Goal: Transaction & Acquisition: Purchase product/service

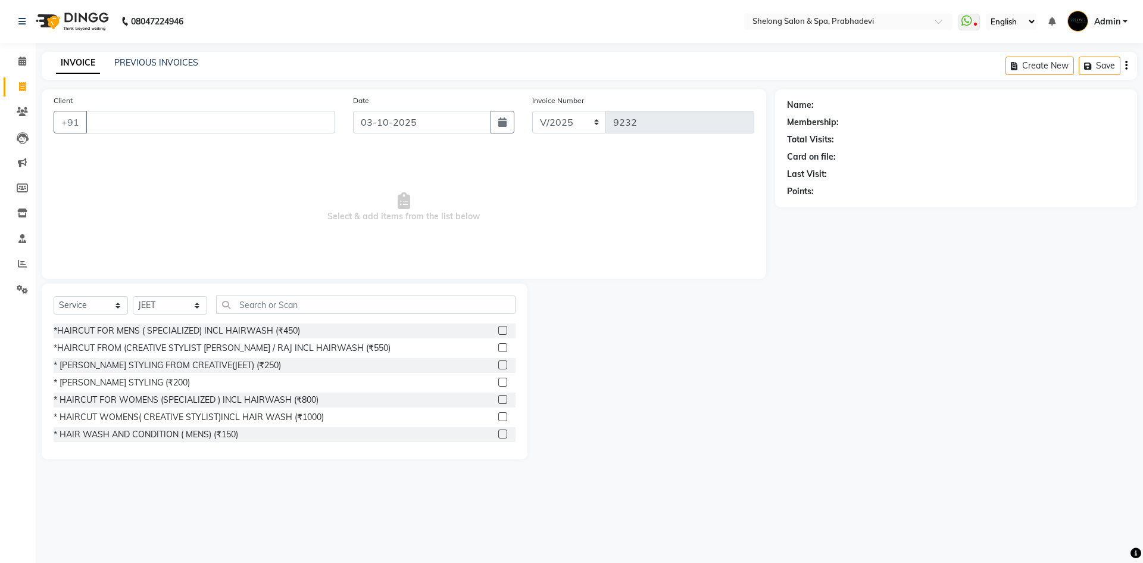
select select "service"
select select "16092"
drag, startPoint x: 178, startPoint y: 304, endPoint x: 177, endPoint y: 298, distance: 6.7
click at [178, 304] on select "Select Stylist ( [PERSON_NAME] ) ( [PERSON_NAME] ) [PERSON_NAME] fojdur [PERSON…" at bounding box center [170, 305] width 74 height 18
select select "88528"
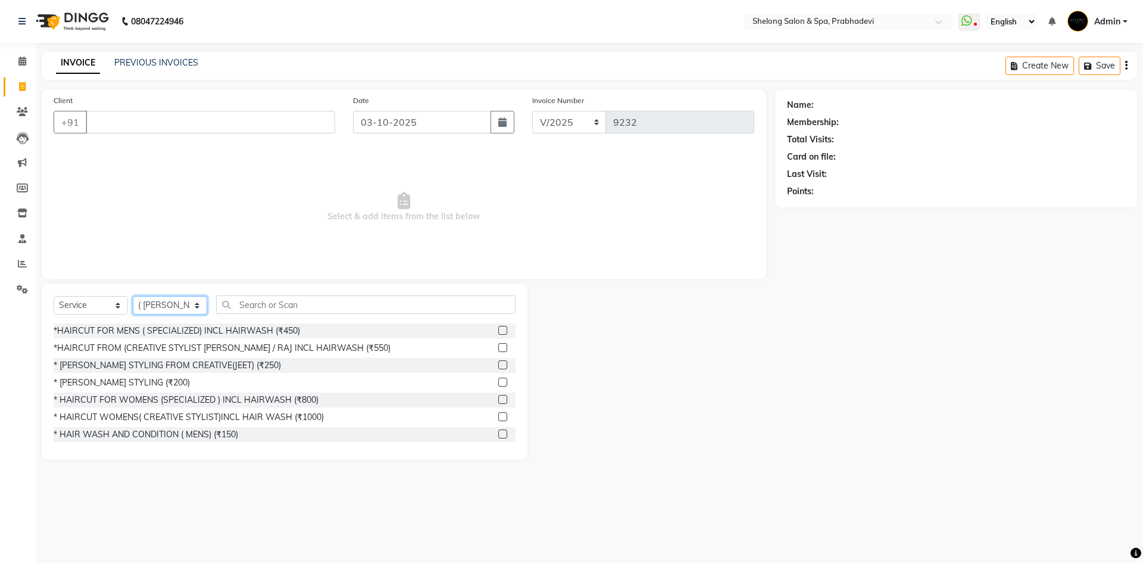
click at [133, 296] on select "Select Stylist ( [PERSON_NAME] ) ( [PERSON_NAME] ) [PERSON_NAME] fojdur [PERSON…" at bounding box center [170, 305] width 74 height 18
click at [142, 379] on div "* [PERSON_NAME] STYLING (₹200)" at bounding box center [122, 382] width 136 height 13
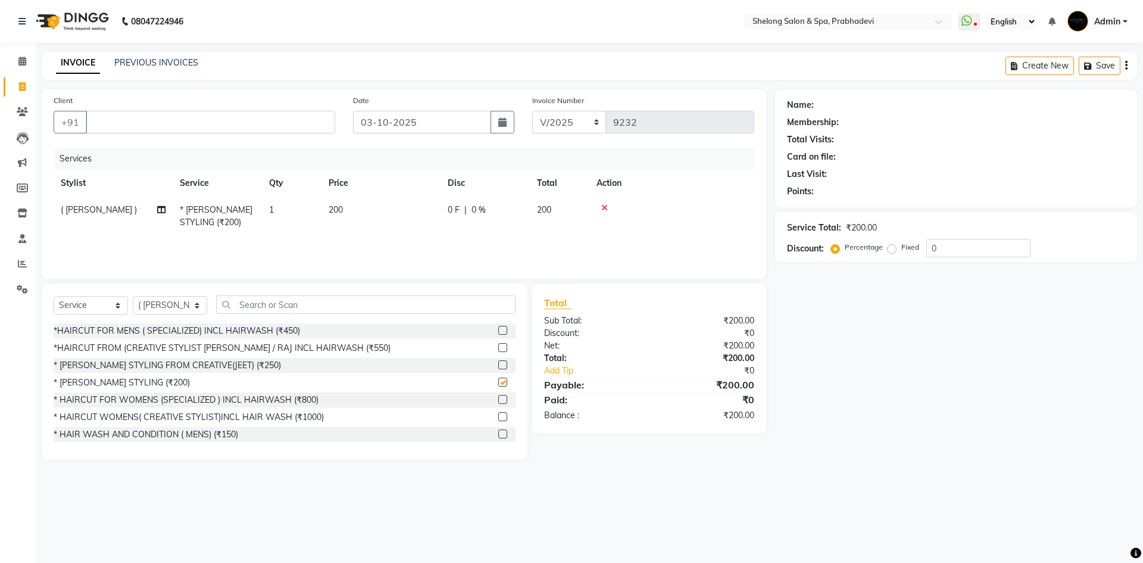
checkbox input "false"
click at [277, 120] on input "Client" at bounding box center [210, 122] width 249 height 23
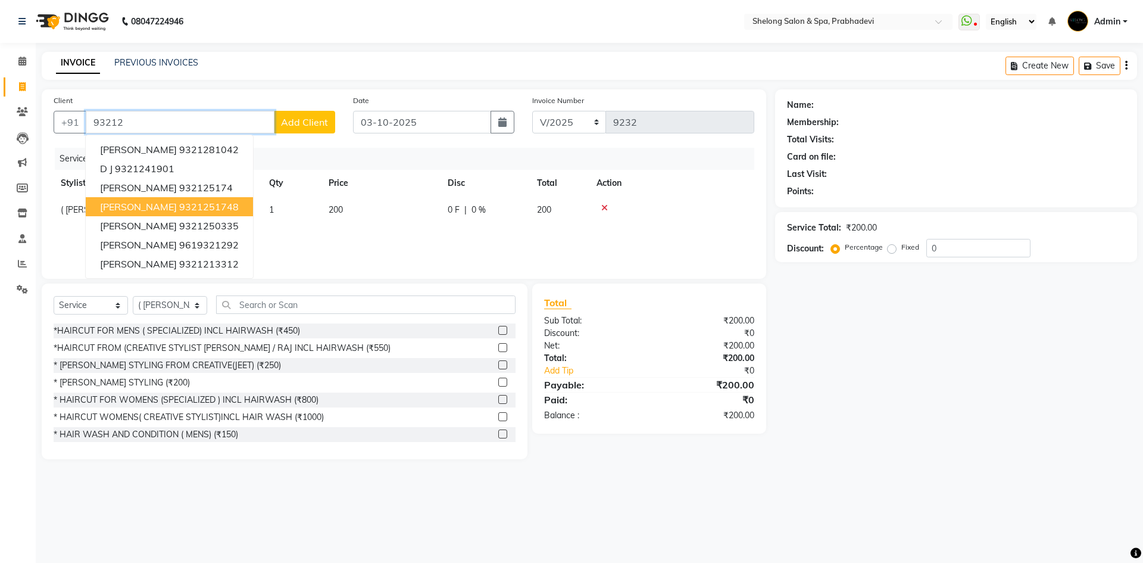
click at [221, 202] on ngb-highlight "9321251748" at bounding box center [209, 207] width 60 height 12
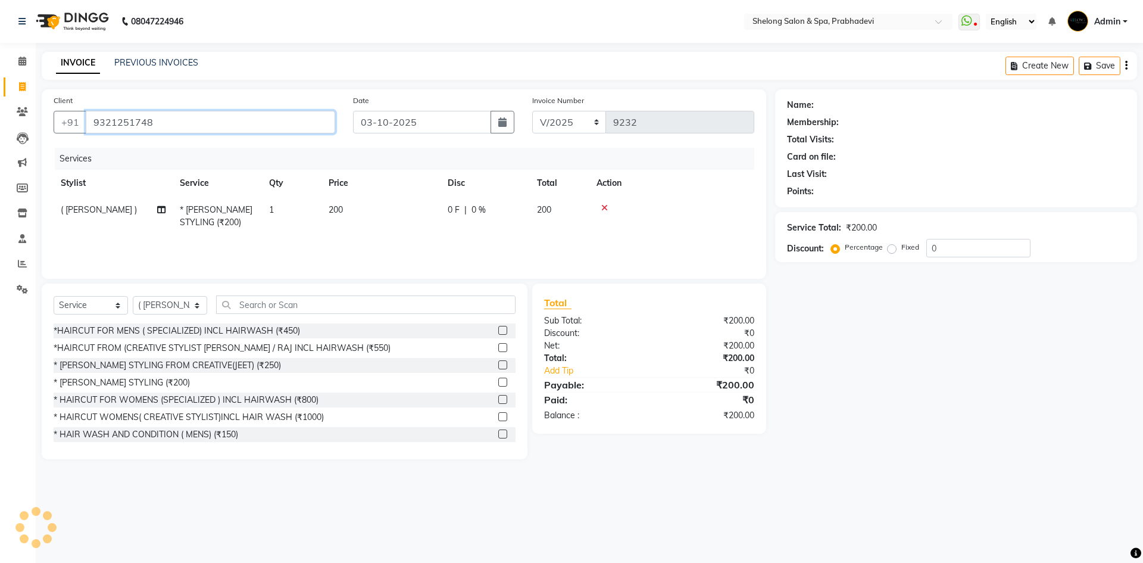
type input "9321251748"
select select "2: Object"
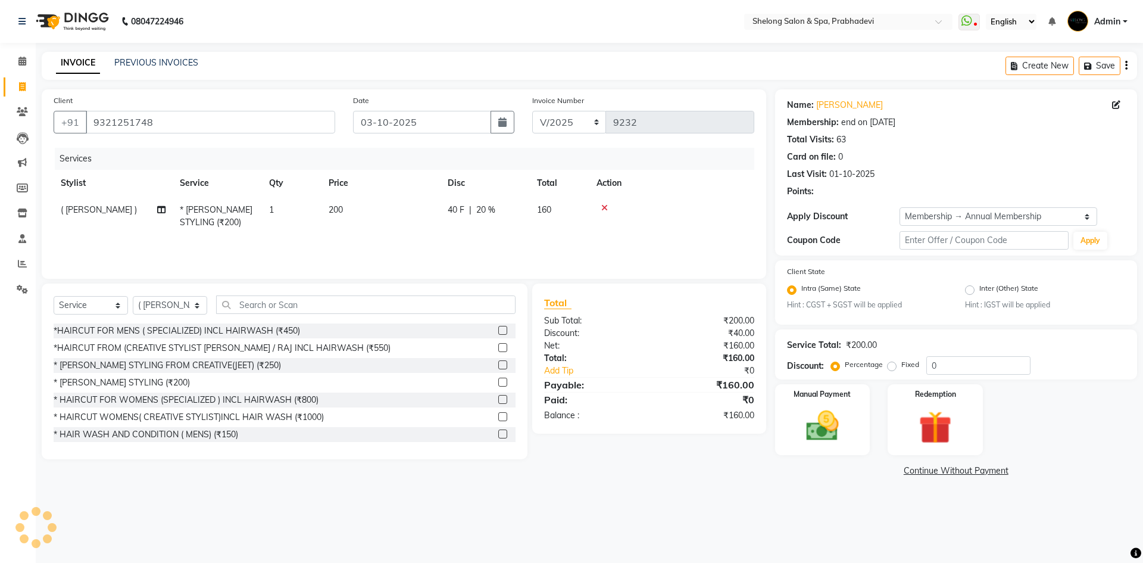
type input "20"
click at [847, 419] on img at bounding box center [822, 426] width 55 height 39
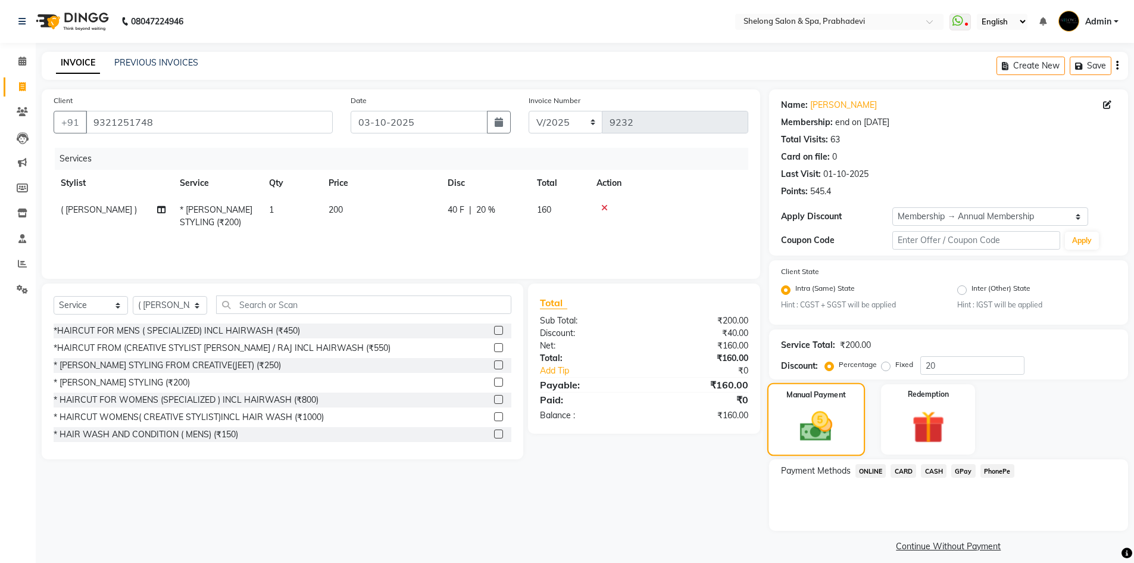
scroll to position [10, 0]
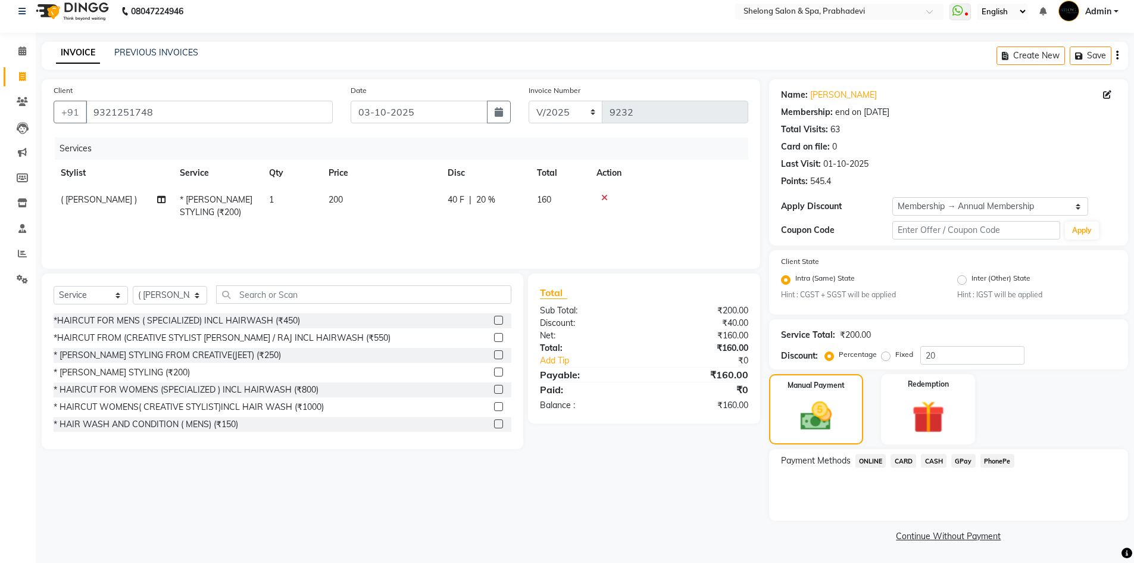
click at [963, 455] on span "GPay" at bounding box center [963, 461] width 24 height 14
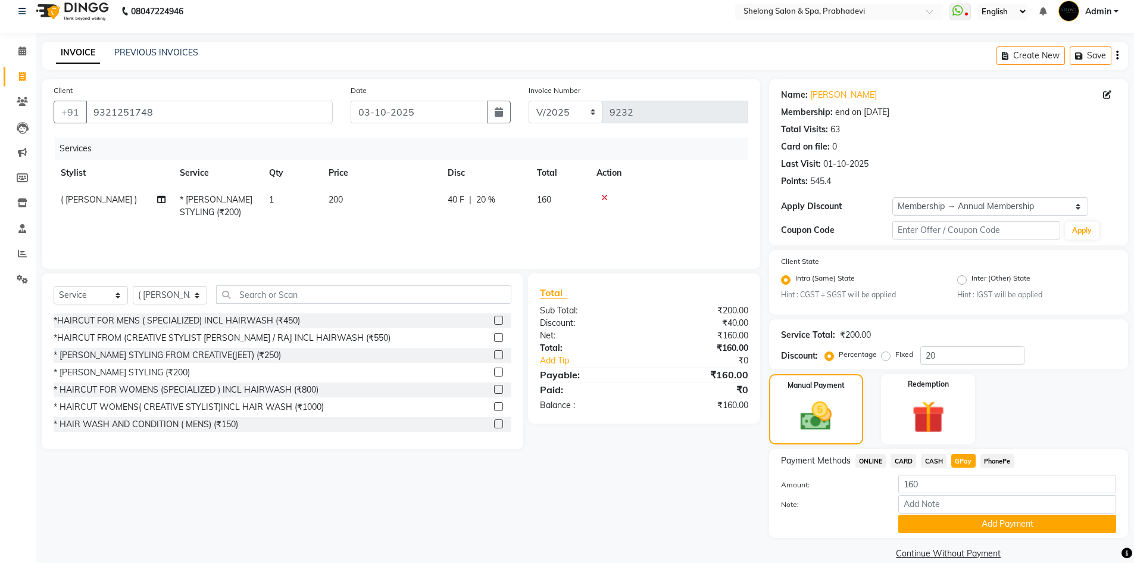
click at [941, 516] on button "Add Payment" at bounding box center [1007, 523] width 218 height 18
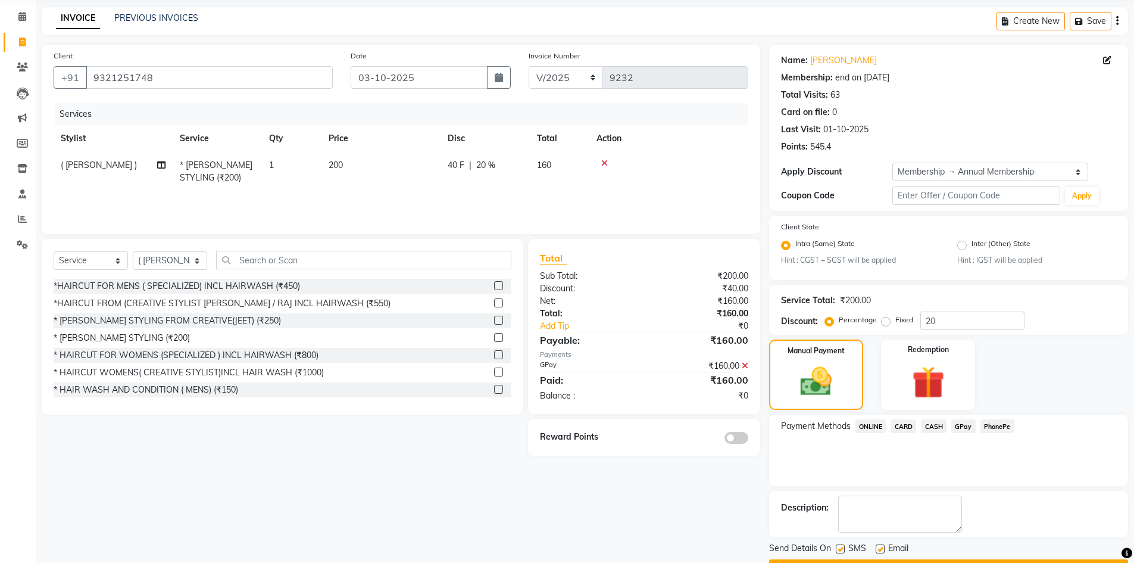
scroll to position [77, 0]
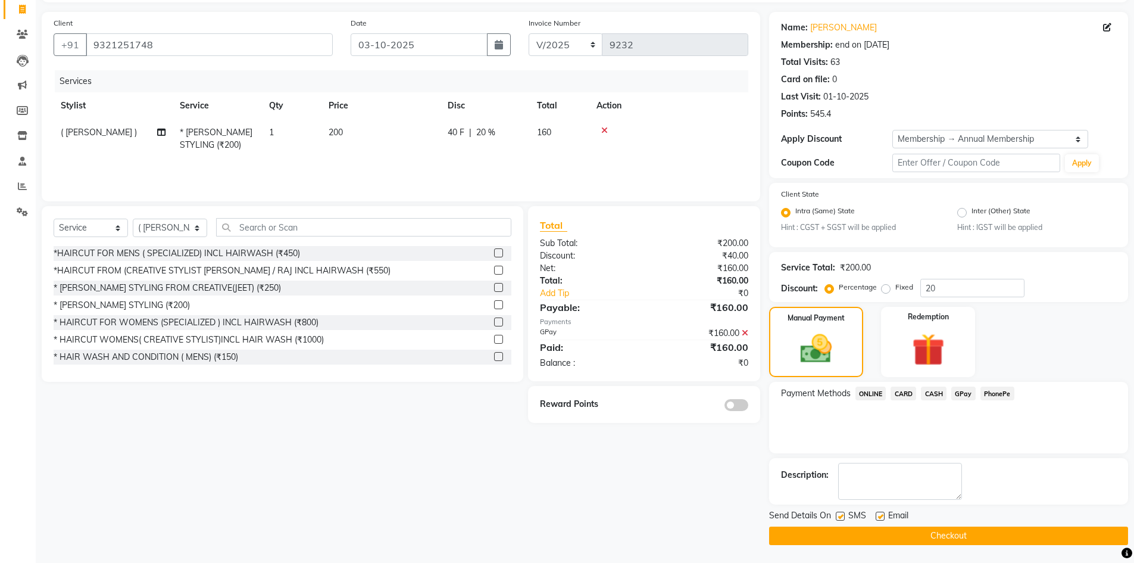
click at [741, 401] on span at bounding box center [737, 405] width 24 height 12
click at [748, 407] on input "checkbox" at bounding box center [748, 407] width 0 height 0
click at [944, 536] on button "Checkout" at bounding box center [948, 535] width 359 height 18
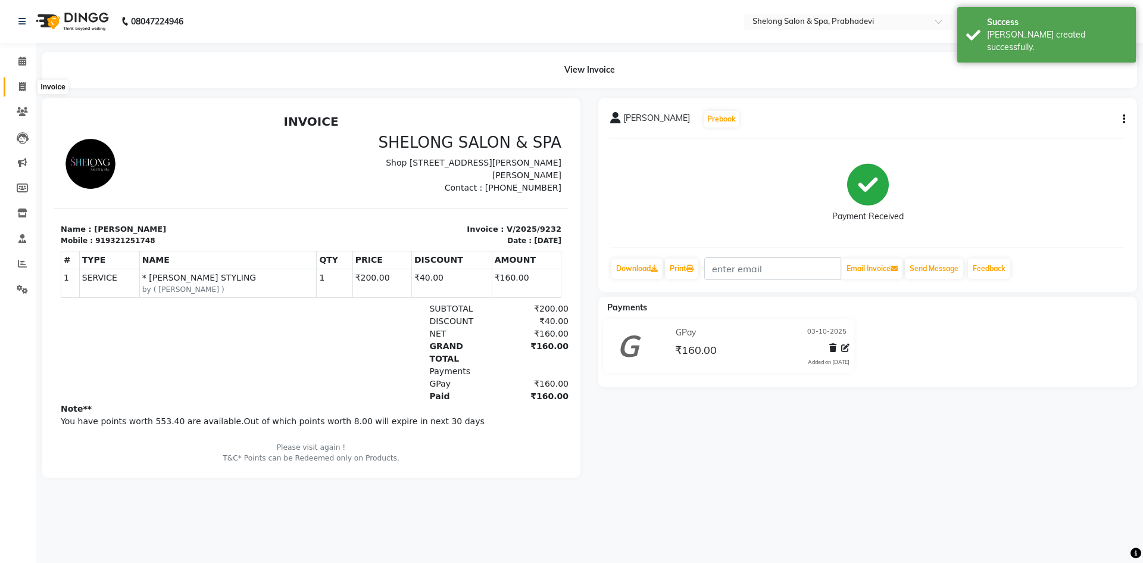
click at [25, 88] on icon at bounding box center [22, 86] width 7 height 9
select select "service"
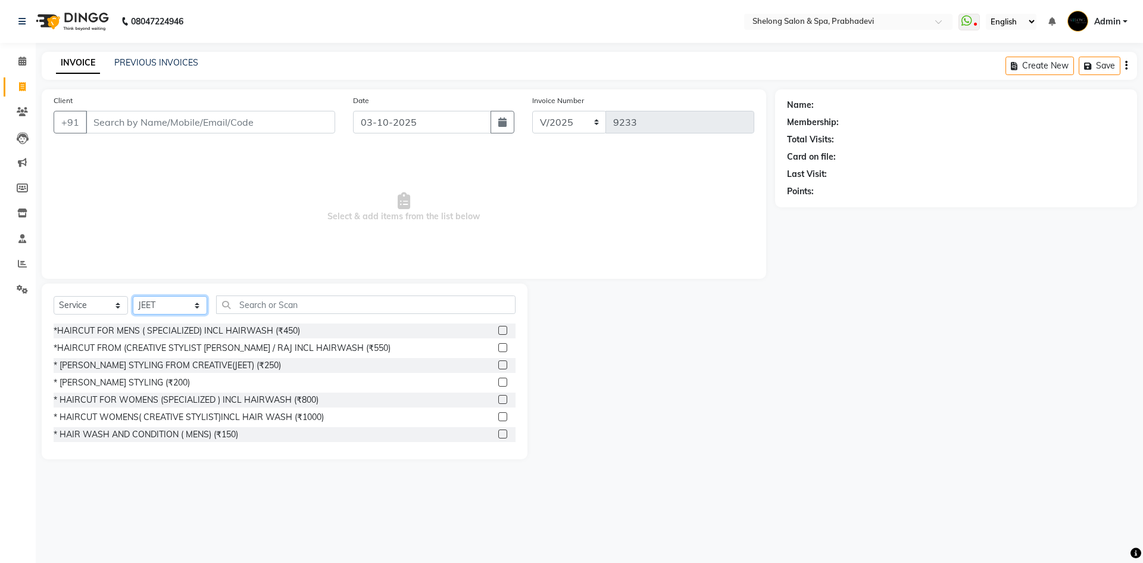
click at [176, 307] on select "Select Stylist ( [PERSON_NAME] ) ( [PERSON_NAME] ) [PERSON_NAME] fojdur [PERSON…" at bounding box center [170, 305] width 74 height 18
click at [461, 216] on span "Select & add items from the list below" at bounding box center [404, 207] width 701 height 119
click at [251, 199] on span "Select & add items from the list below" at bounding box center [404, 207] width 701 height 119
click at [238, 206] on span "Select & add items from the list below" at bounding box center [404, 207] width 701 height 119
click at [284, 222] on span "Select & add items from the list below" at bounding box center [404, 207] width 701 height 119
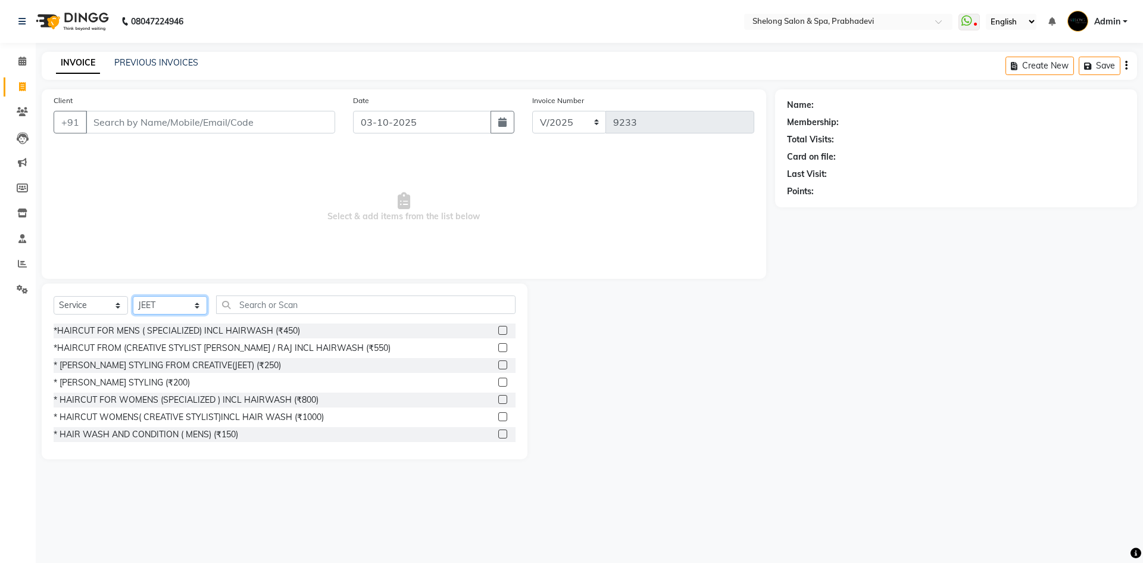
click at [192, 303] on select "Select Stylist ( [PERSON_NAME] ) ( [PERSON_NAME] ) [PERSON_NAME] fojdur [PERSON…" at bounding box center [170, 305] width 74 height 18
select select "47990"
click at [133, 296] on select "Select Stylist ( [PERSON_NAME] ) ( [PERSON_NAME] ) [PERSON_NAME] fojdur [PERSON…" at bounding box center [170, 305] width 74 height 18
click at [139, 382] on div "* [PERSON_NAME] STYLING (₹200)" at bounding box center [122, 382] width 136 height 13
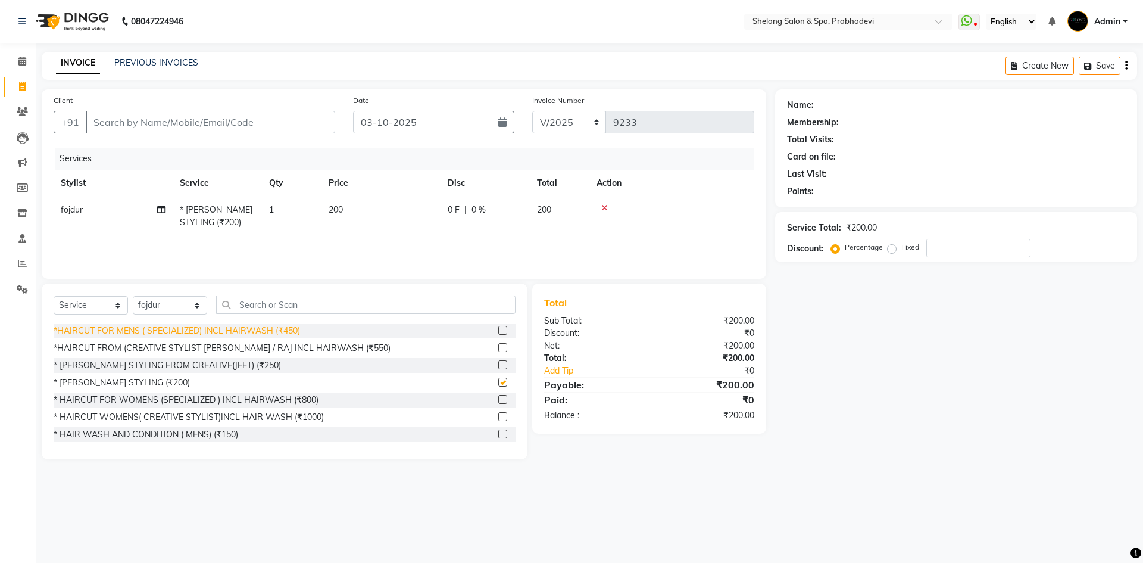
checkbox input "false"
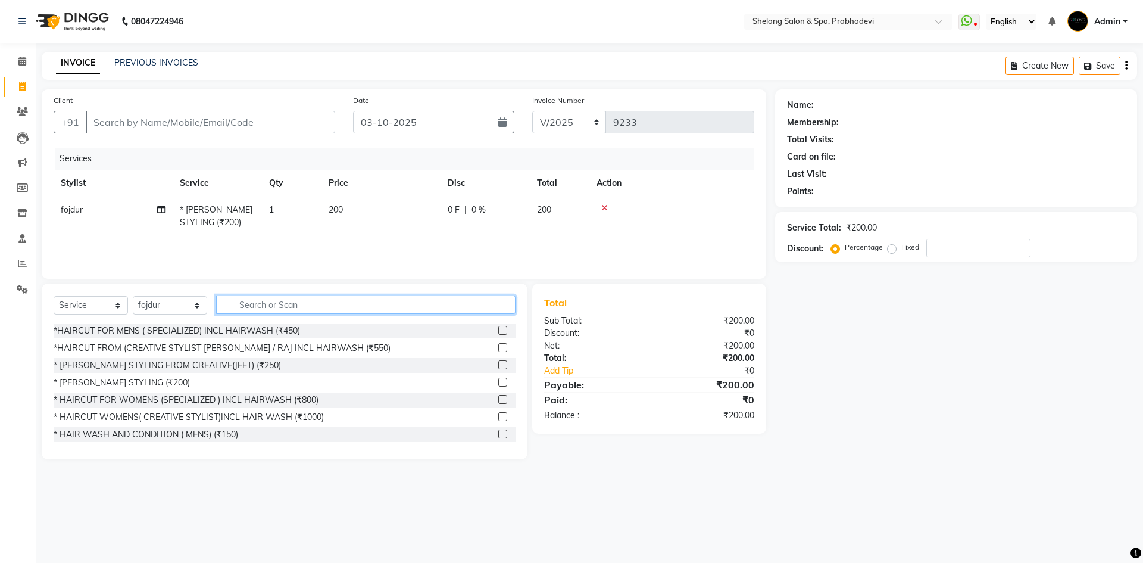
click at [254, 307] on input "text" at bounding box center [365, 304] width 299 height 18
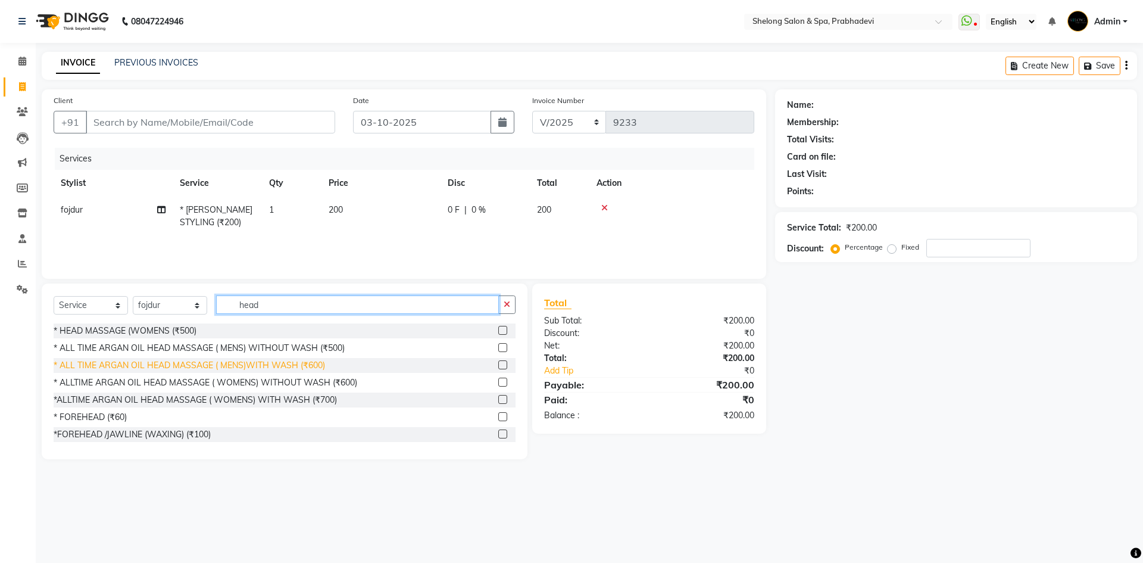
type input "head"
click at [263, 363] on div "* ALL TIME ARGAN OIL HEAD MASSAGE ( MENS)WITH WASH (₹600)" at bounding box center [189, 365] width 271 height 13
checkbox input "false"
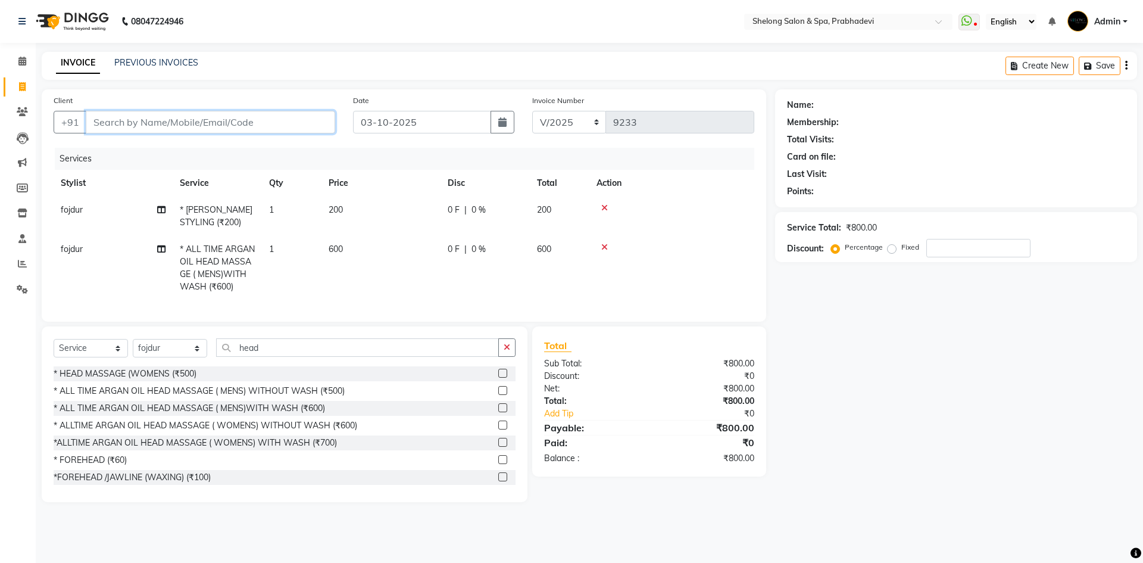
click at [317, 119] on input "Client" at bounding box center [210, 122] width 249 height 23
click at [607, 245] on icon at bounding box center [604, 247] width 7 height 8
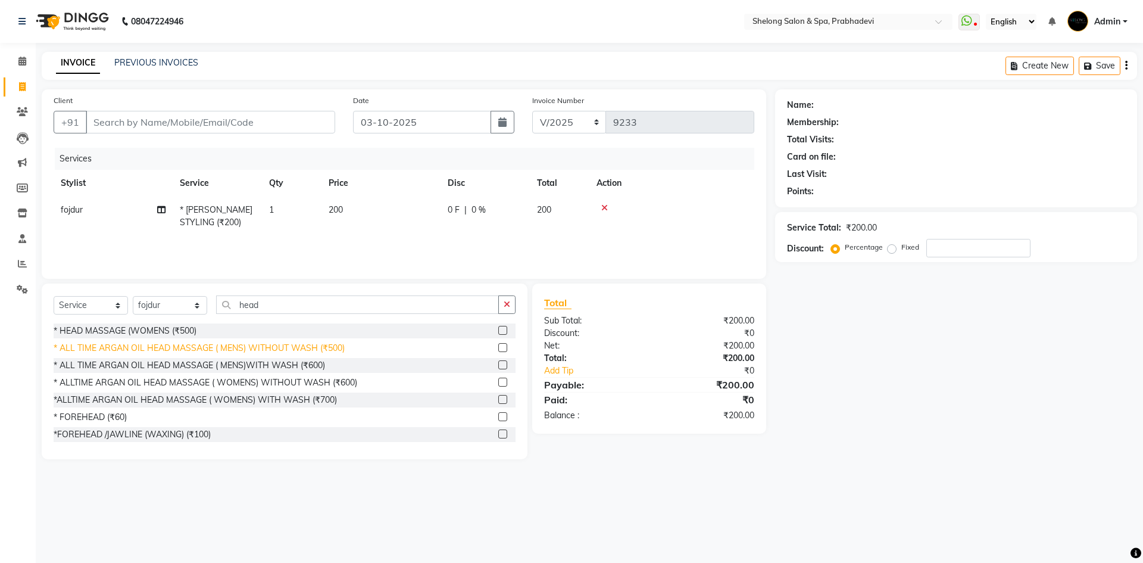
click at [249, 352] on div "* ALL TIME ARGAN OIL HEAD MASSAGE ( MENS) WITHOUT WASH (₹500)" at bounding box center [199, 348] width 291 height 13
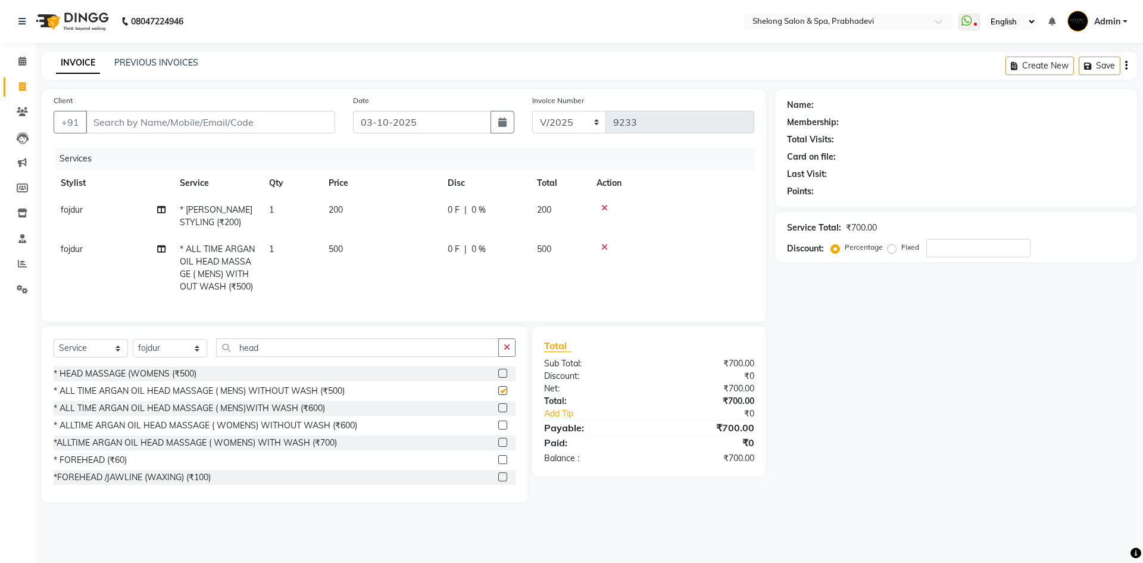
checkbox input "false"
click at [263, 124] on input "Client" at bounding box center [210, 122] width 249 height 23
type input "7"
type input "0"
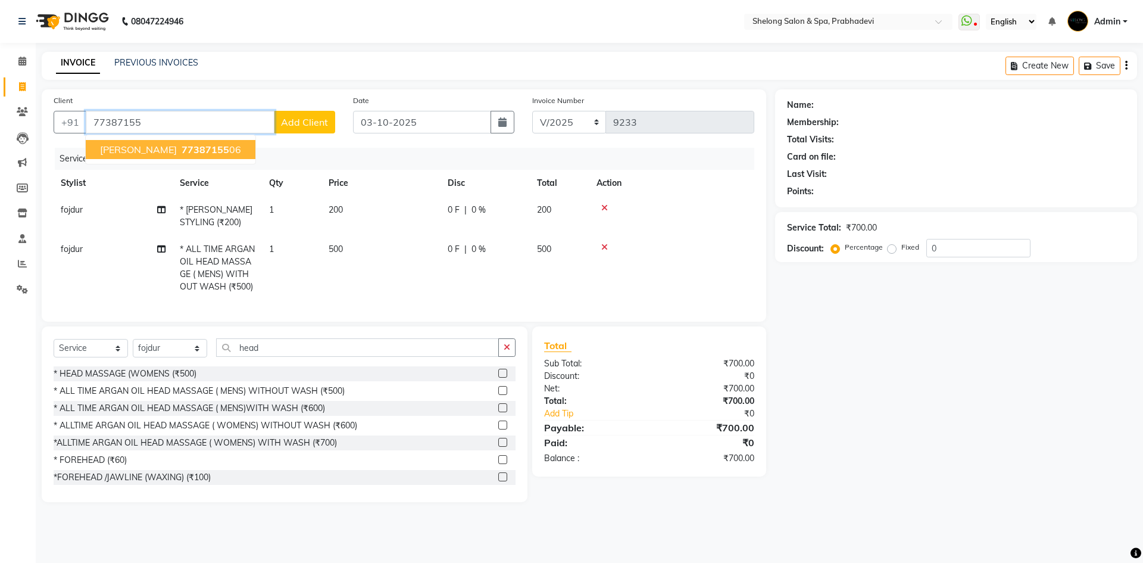
click at [149, 147] on span "[PERSON_NAME]" at bounding box center [138, 149] width 77 height 12
type input "7738715506"
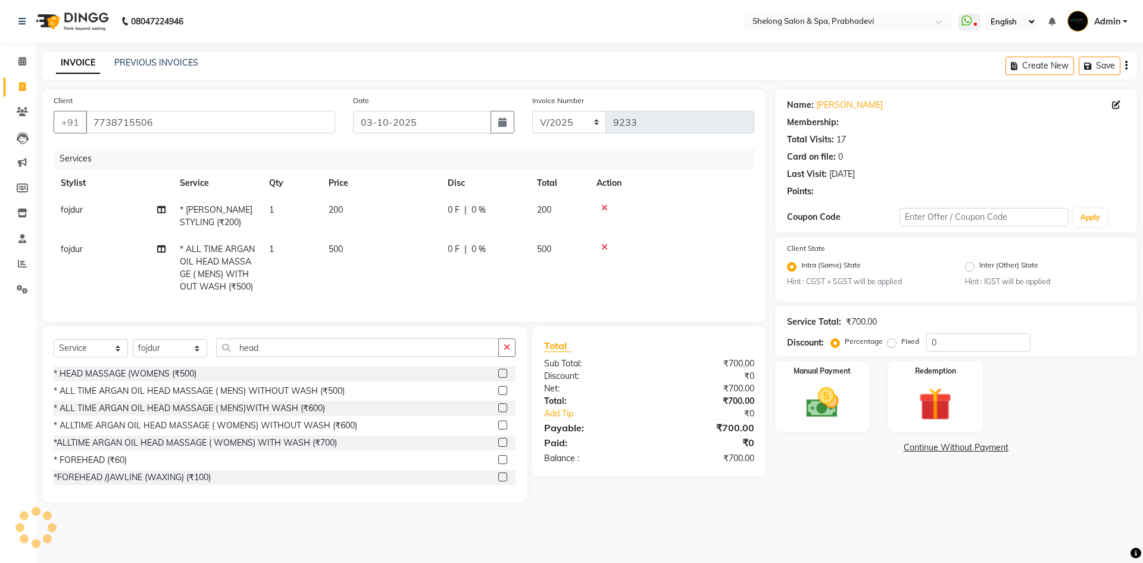
select select "2: Object"
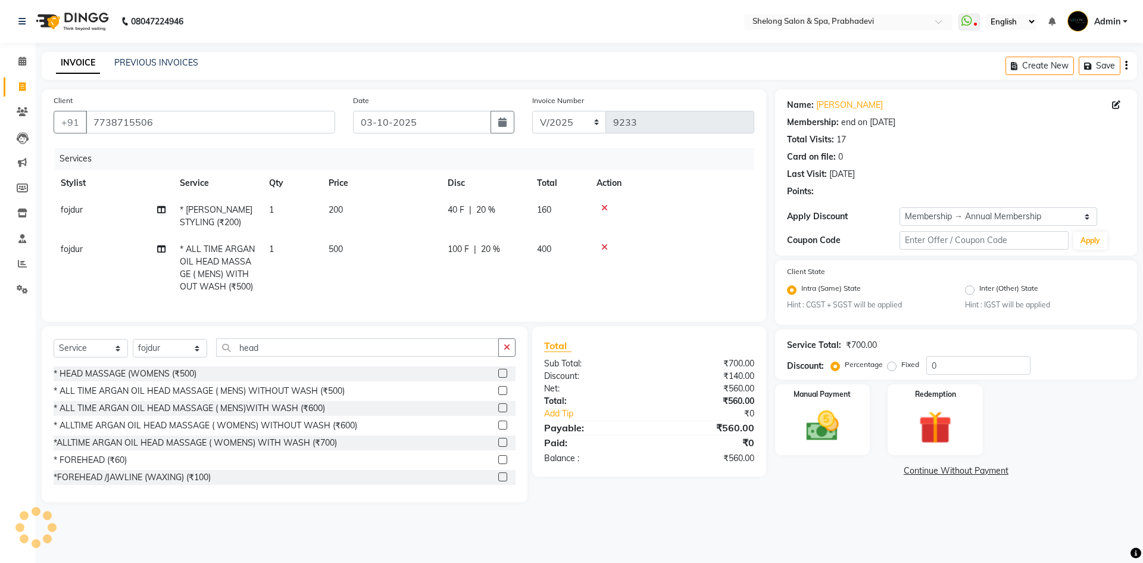
type input "20"
click at [820, 422] on img at bounding box center [822, 426] width 55 height 39
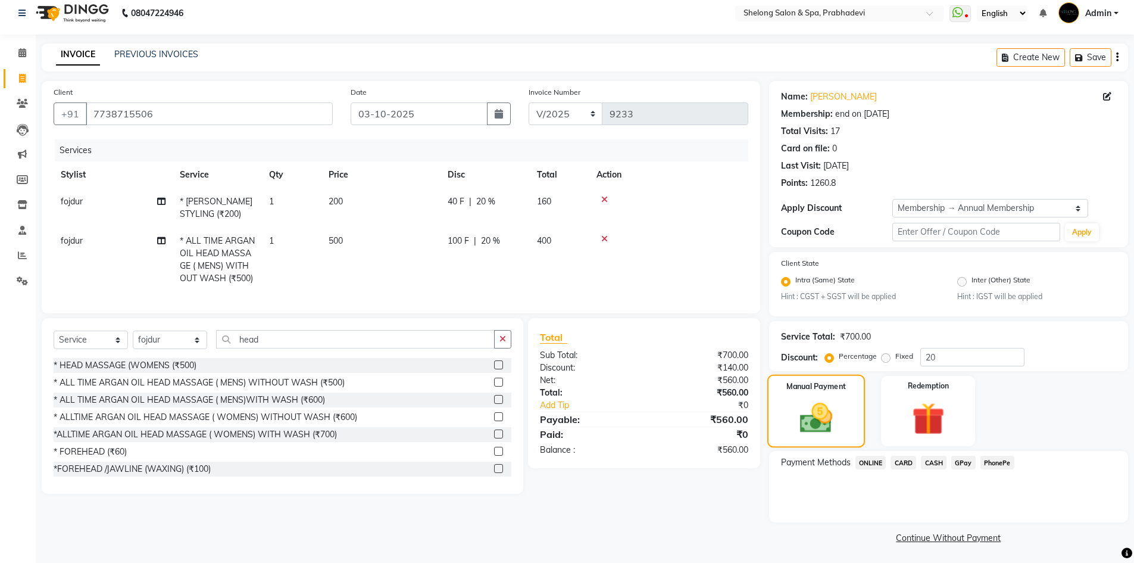
scroll to position [10, 0]
click at [963, 459] on span "GPay" at bounding box center [963, 461] width 24 height 14
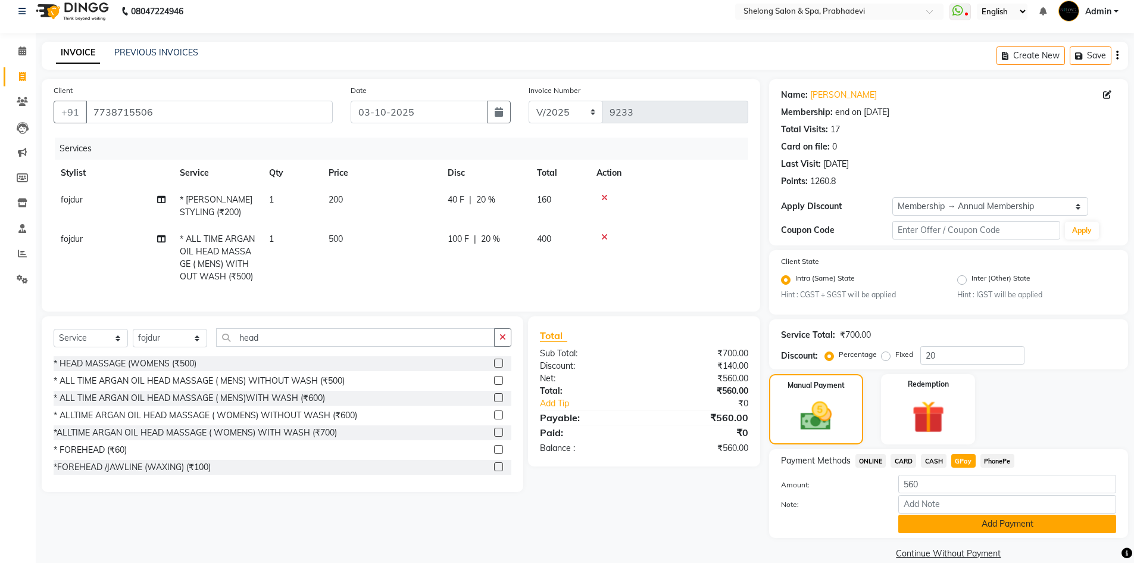
click at [918, 519] on button "Add Payment" at bounding box center [1007, 523] width 218 height 18
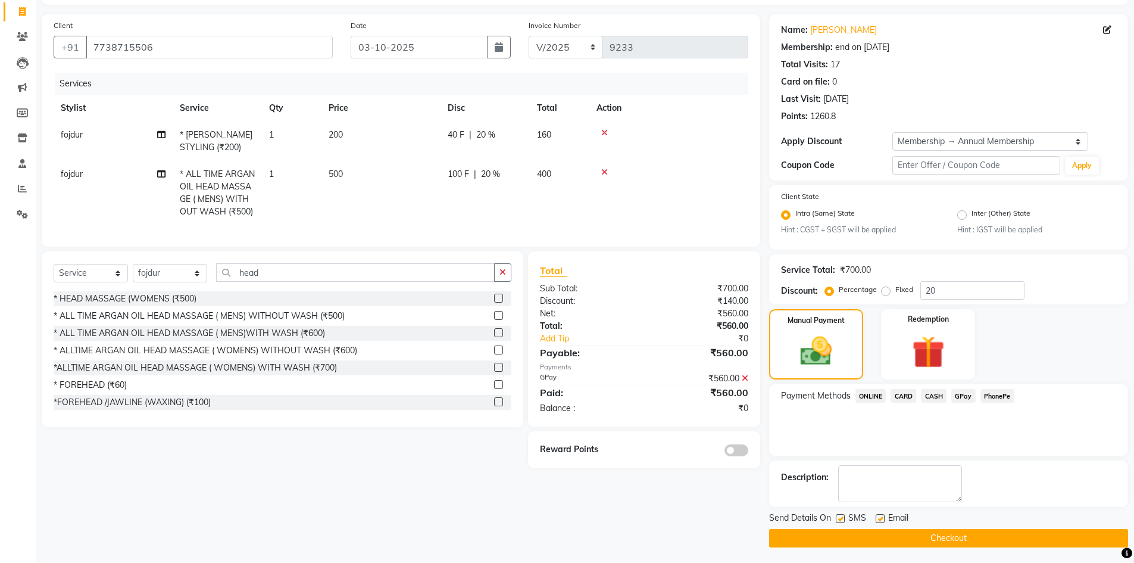
scroll to position [77, 0]
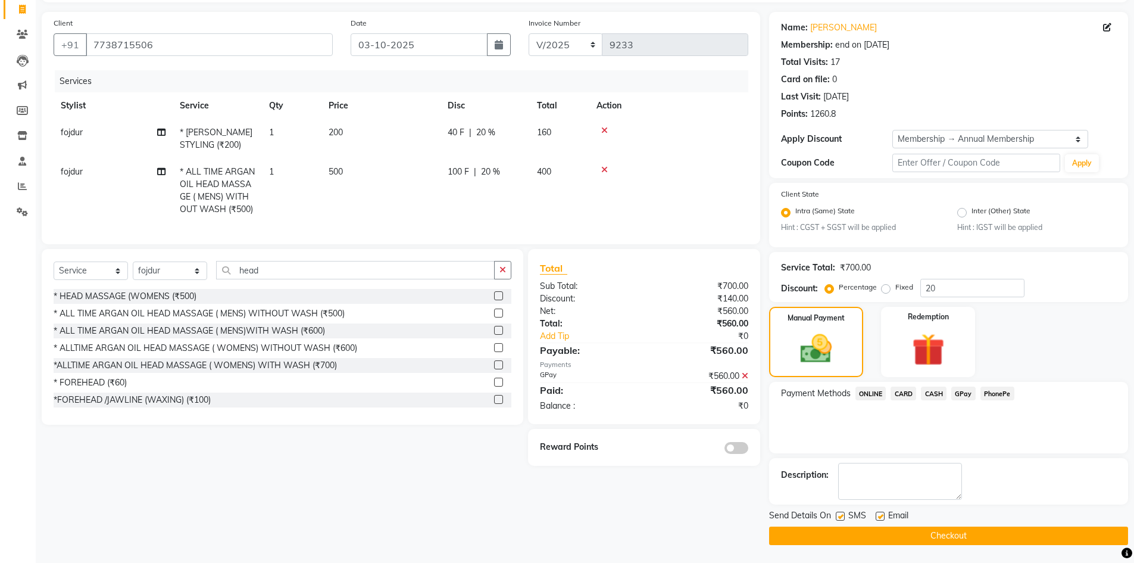
click at [736, 454] on span at bounding box center [737, 448] width 24 height 12
click at [748, 449] on input "checkbox" at bounding box center [748, 449] width 0 height 0
click at [950, 535] on button "Checkout" at bounding box center [948, 535] width 359 height 18
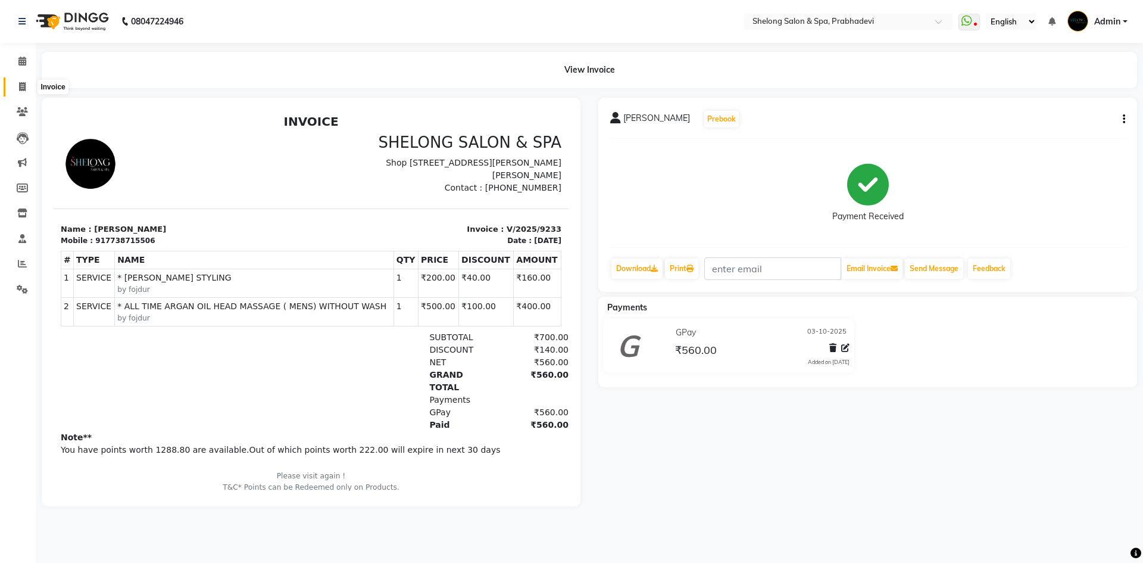
click at [20, 87] on icon at bounding box center [22, 86] width 7 height 9
select select "service"
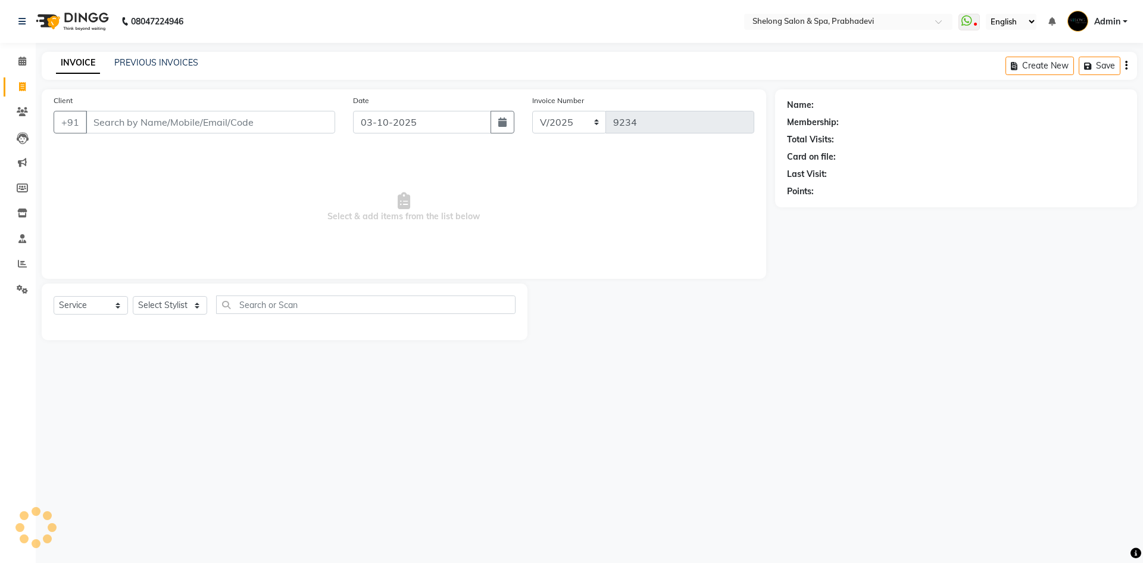
select select "16092"
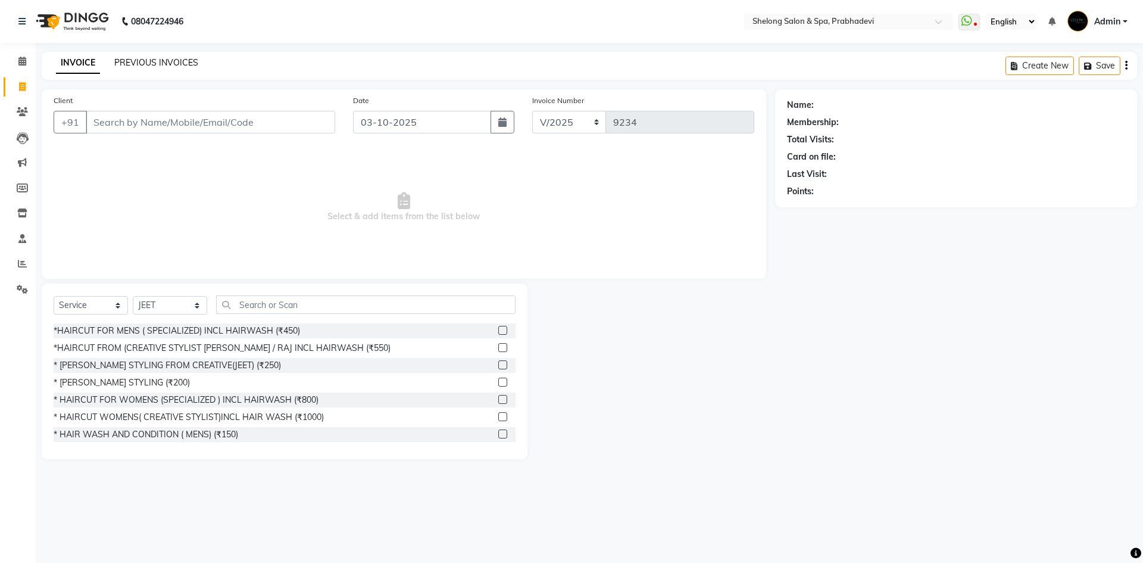
click at [175, 61] on link "PREVIOUS INVOICES" at bounding box center [156, 62] width 84 height 11
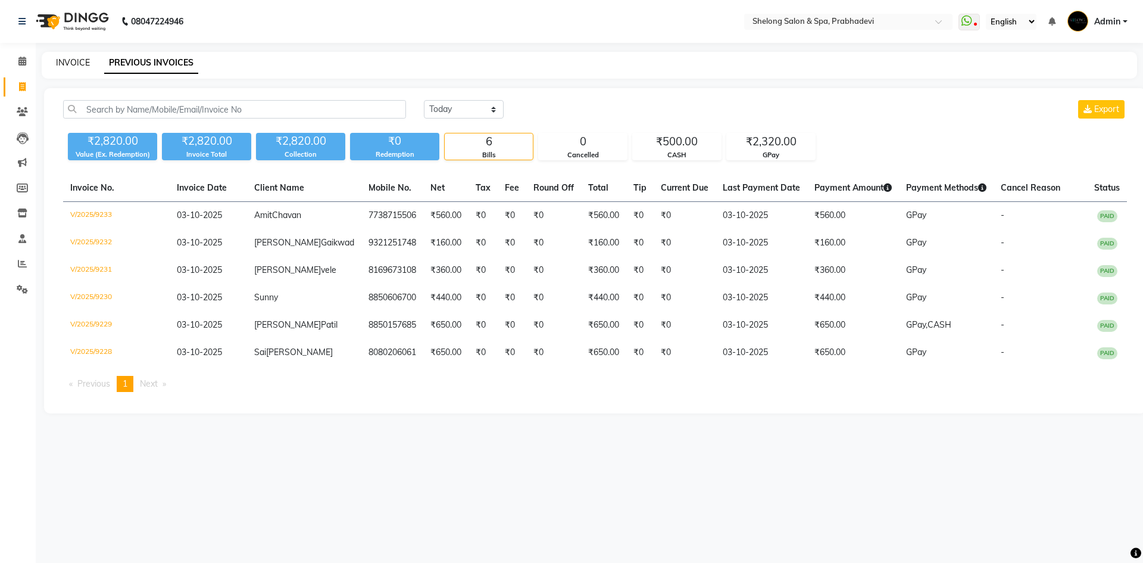
click at [83, 63] on link "INVOICE" at bounding box center [73, 62] width 34 height 11
select select "service"
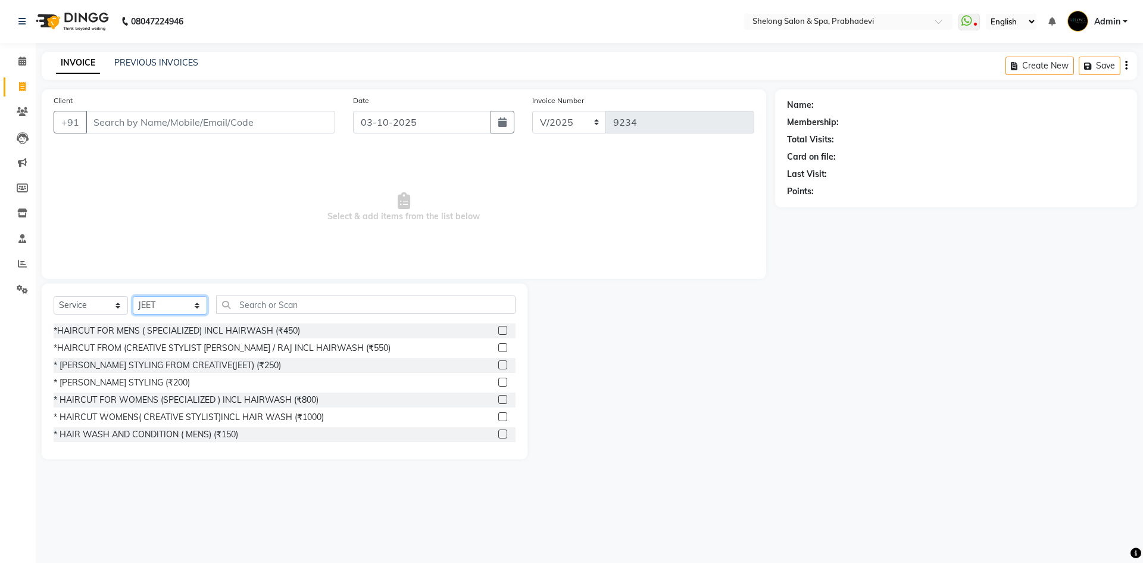
click at [165, 307] on select "Select Stylist ( [PERSON_NAME] ) ( [PERSON_NAME] ) [PERSON_NAME] fojdur [PERSON…" at bounding box center [170, 305] width 74 height 18
select select "38080"
click at [133, 296] on select "Select Stylist ( [PERSON_NAME] ) ( [PERSON_NAME] ) [PERSON_NAME] fojdur [PERSON…" at bounding box center [170, 305] width 74 height 18
click at [236, 304] on input "text" at bounding box center [365, 304] width 299 height 18
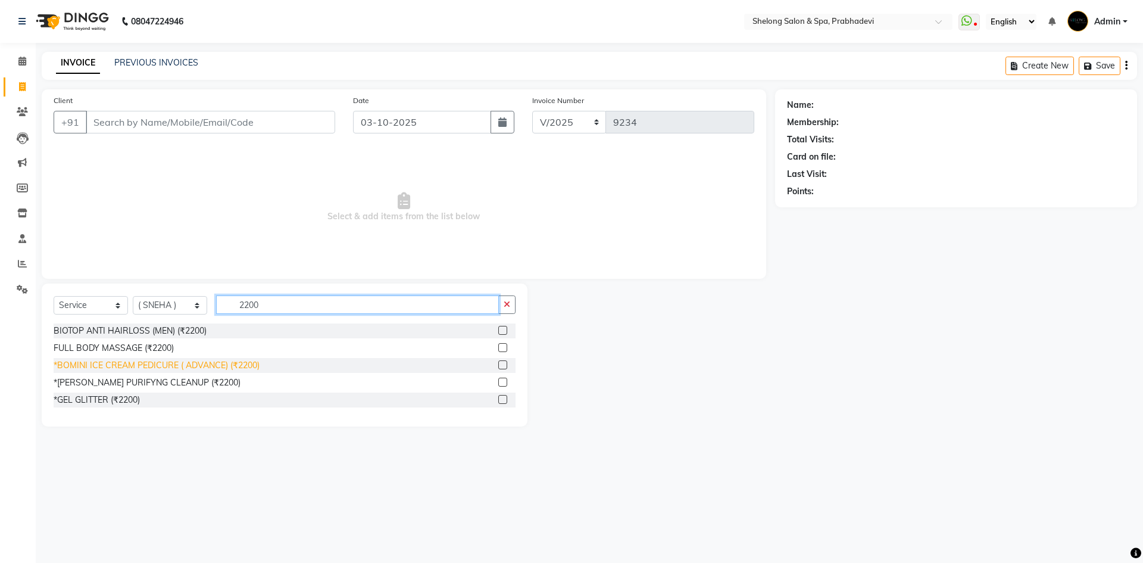
type input "2200"
click at [141, 360] on div "*BOMINI ICE CREAM PEDICURE ( ADVANCE) (₹2200)" at bounding box center [157, 365] width 206 height 13
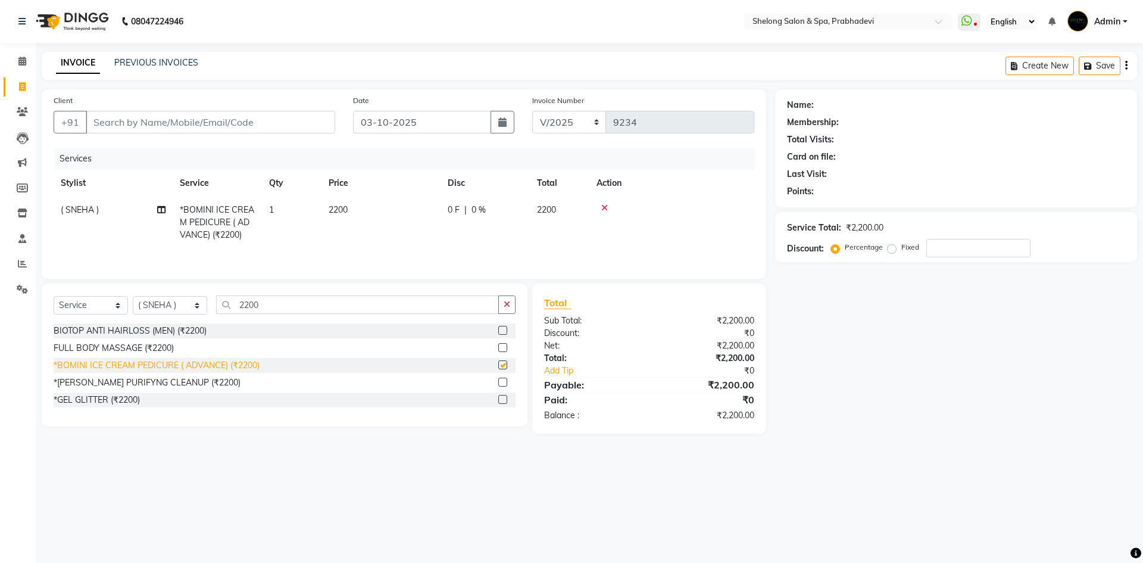
checkbox input "false"
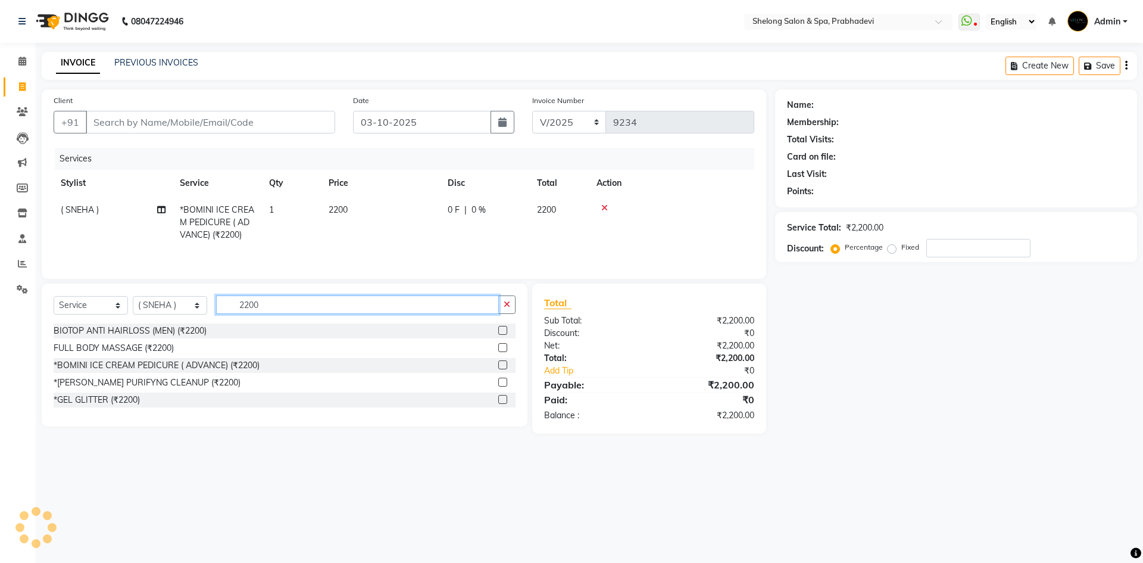
click at [294, 310] on input "2200" at bounding box center [357, 304] width 283 height 18
type input "2"
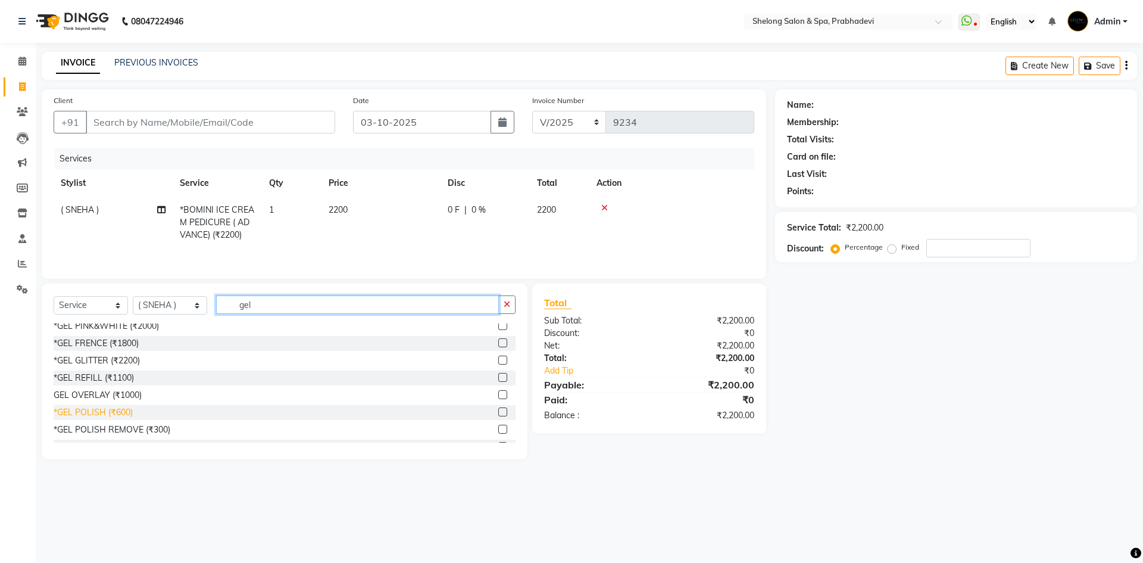
scroll to position [209, 0]
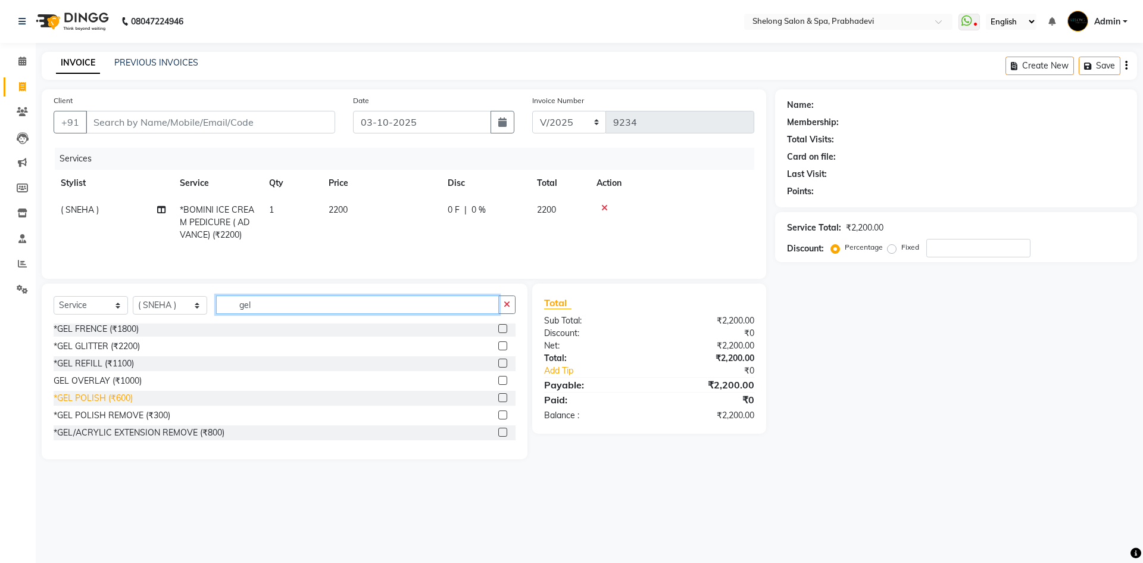
type input "gel"
click at [111, 396] on div "*GEL POLISH (₹600)" at bounding box center [93, 398] width 79 height 13
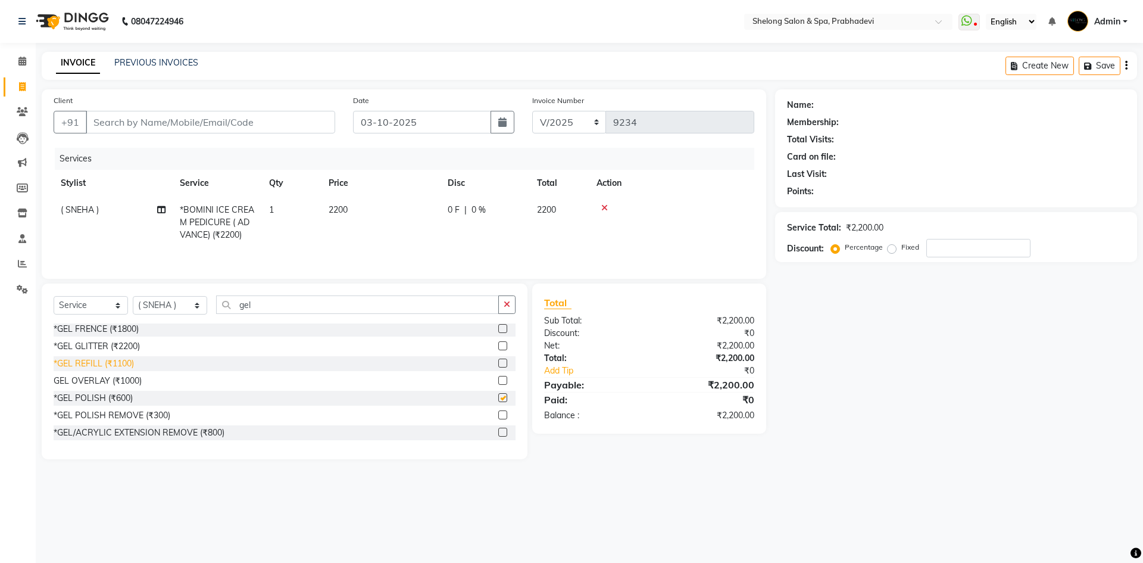
checkbox input "false"
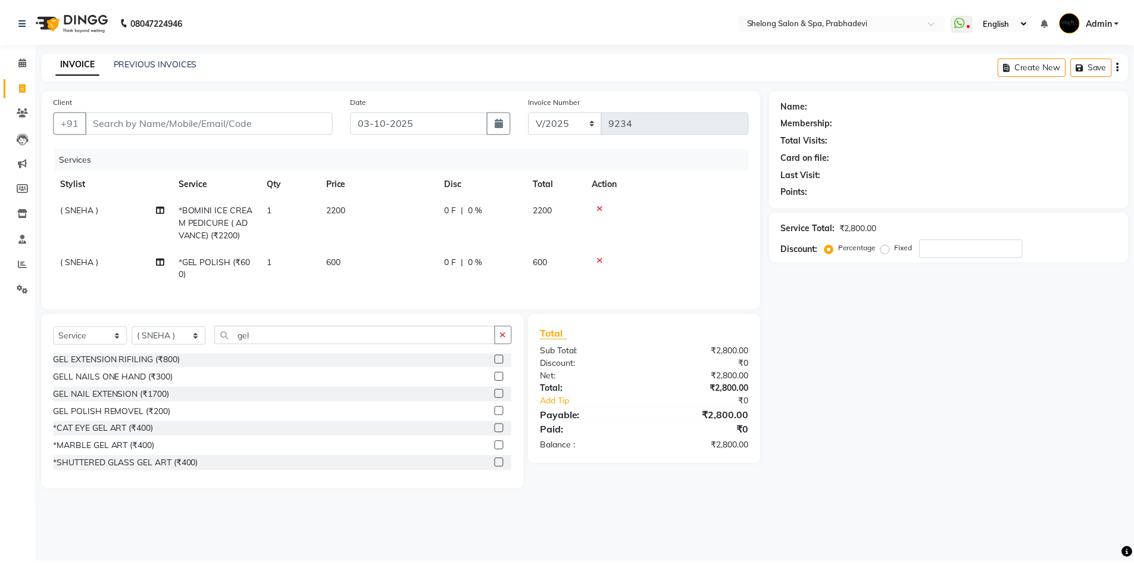
scroll to position [0, 0]
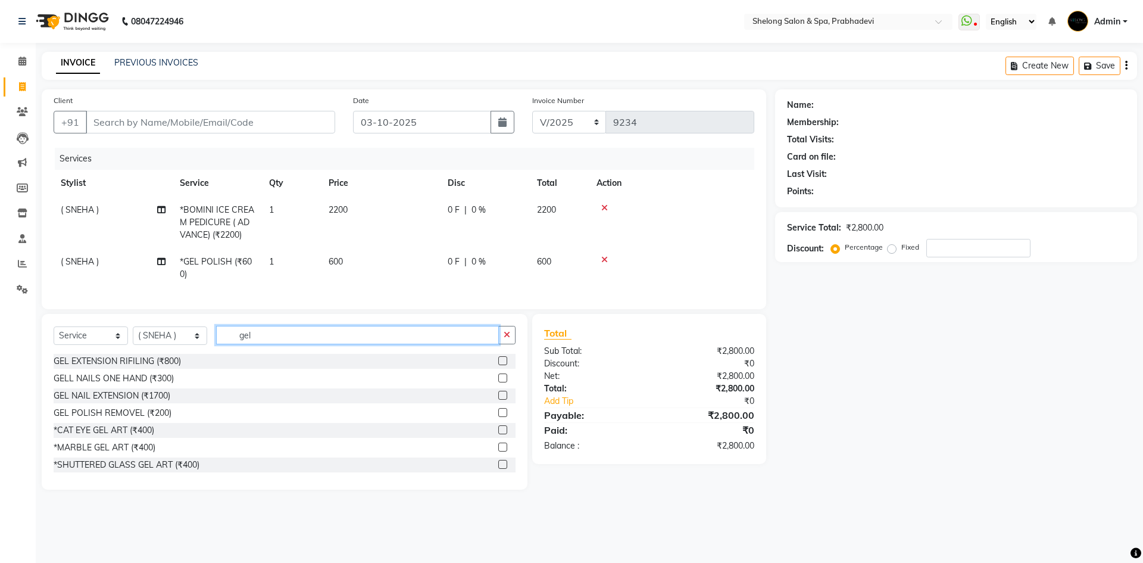
click at [263, 344] on input "gel" at bounding box center [357, 335] width 283 height 18
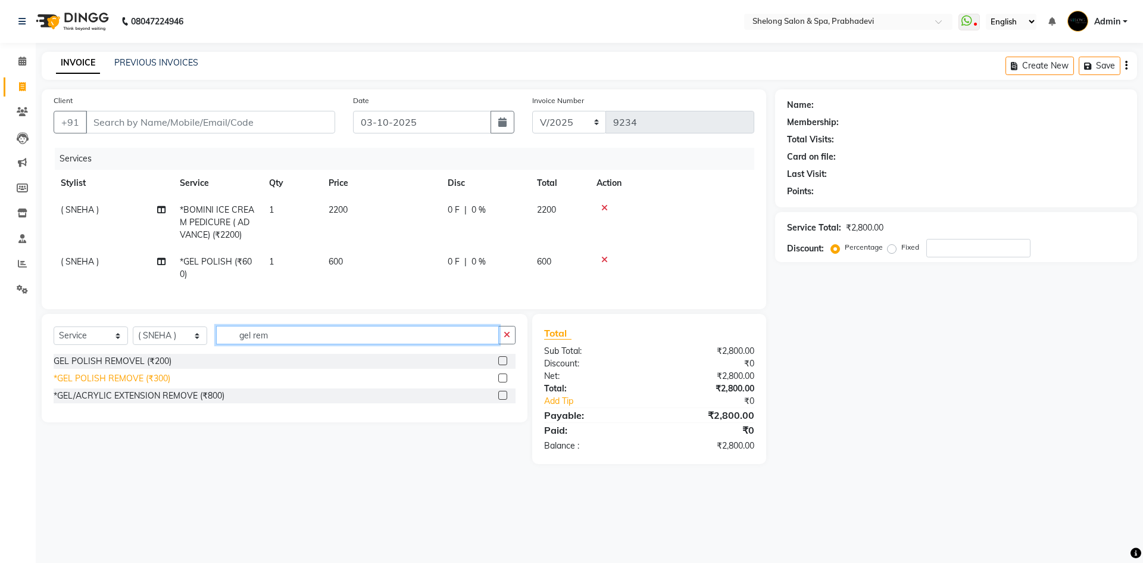
type input "gel rem"
click at [148, 385] on div "*GEL POLISH REMOVE (₹300)" at bounding box center [112, 378] width 117 height 13
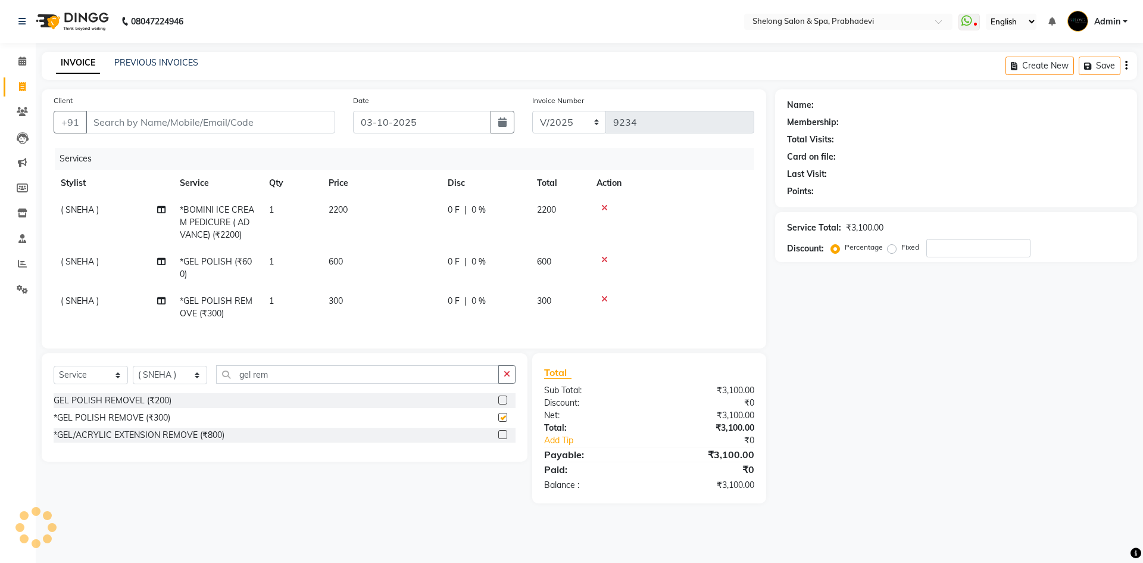
checkbox input "false"
click at [512, 377] on button "button" at bounding box center [506, 374] width 17 height 18
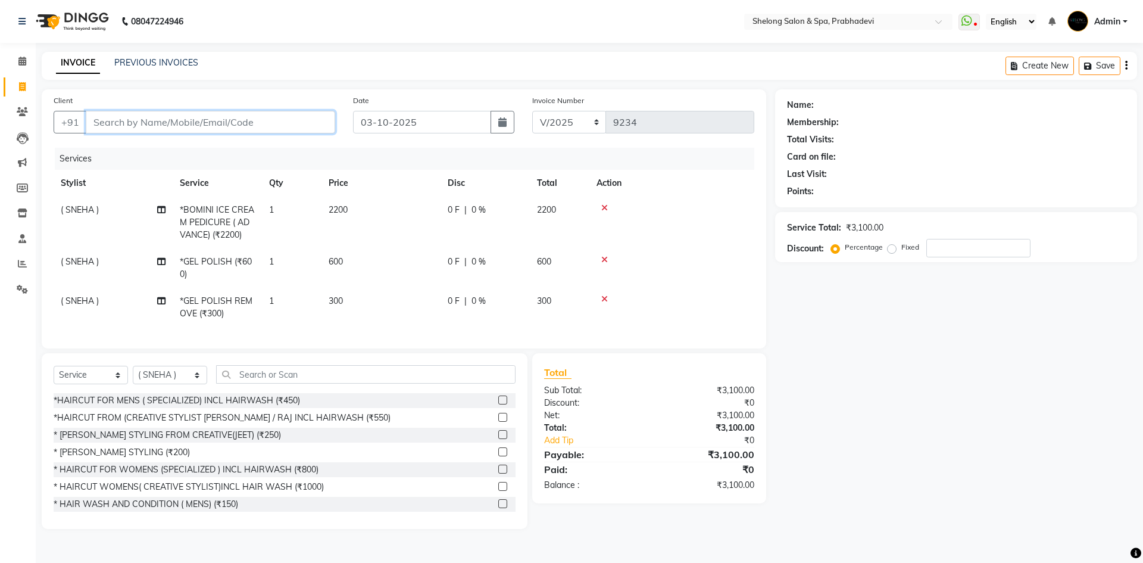
click at [283, 127] on input "Client" at bounding box center [210, 122] width 249 height 23
type input "s"
type input "0"
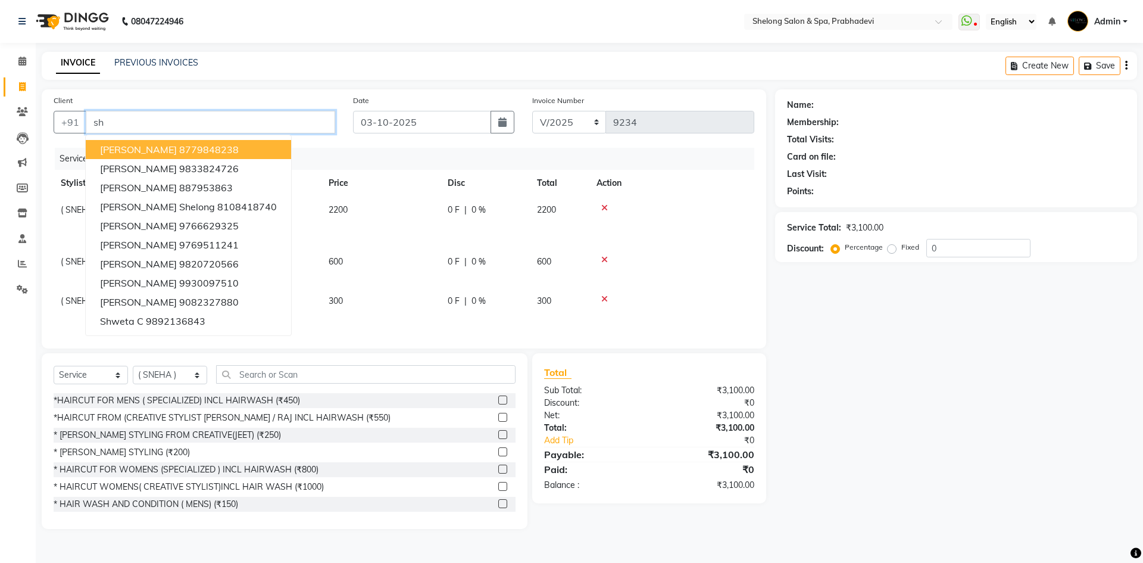
type input "s"
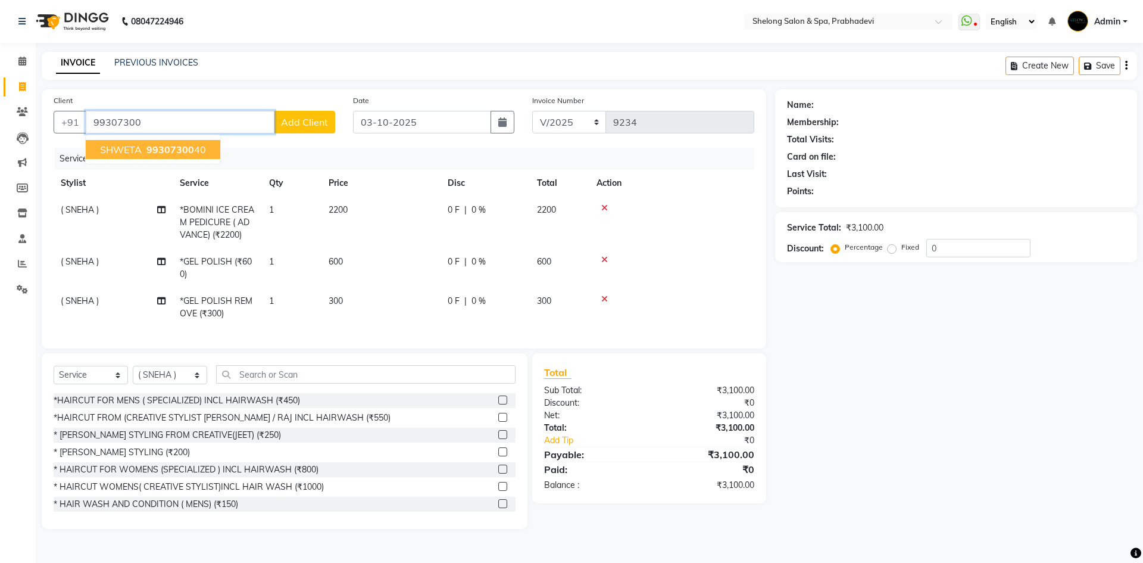
click at [117, 152] on span "SHWETA" at bounding box center [121, 149] width 42 height 12
type input "9930730040"
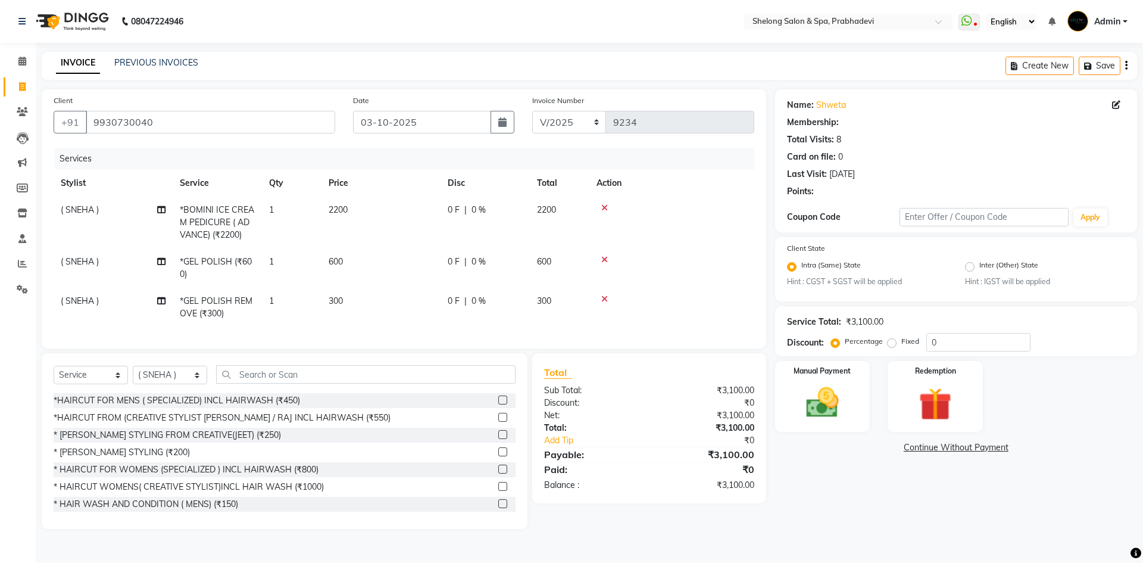
select select "2: Object"
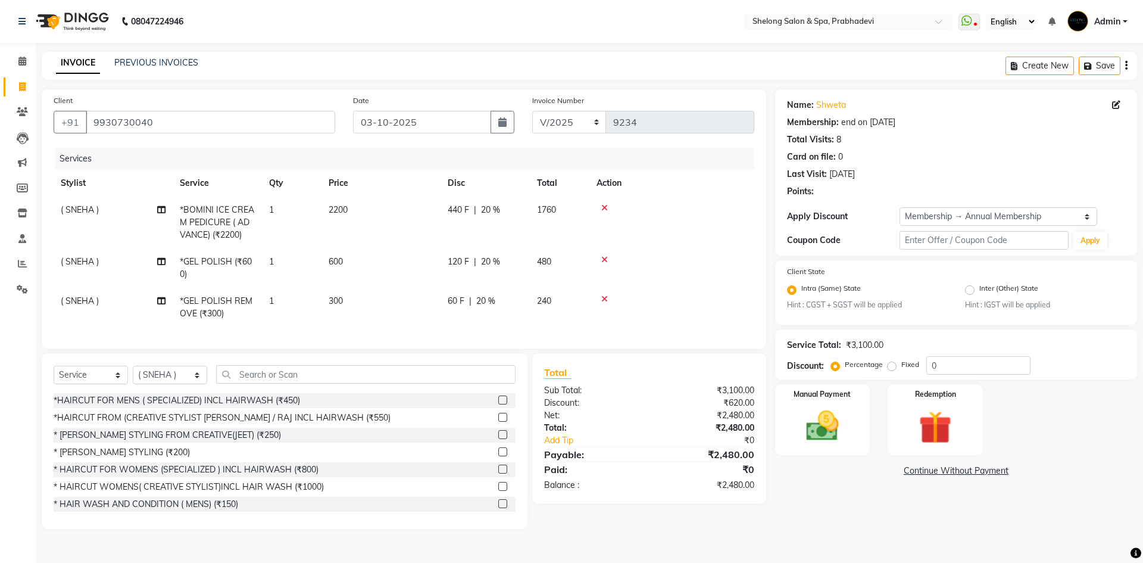
type input "20"
click at [822, 430] on img at bounding box center [822, 426] width 55 height 39
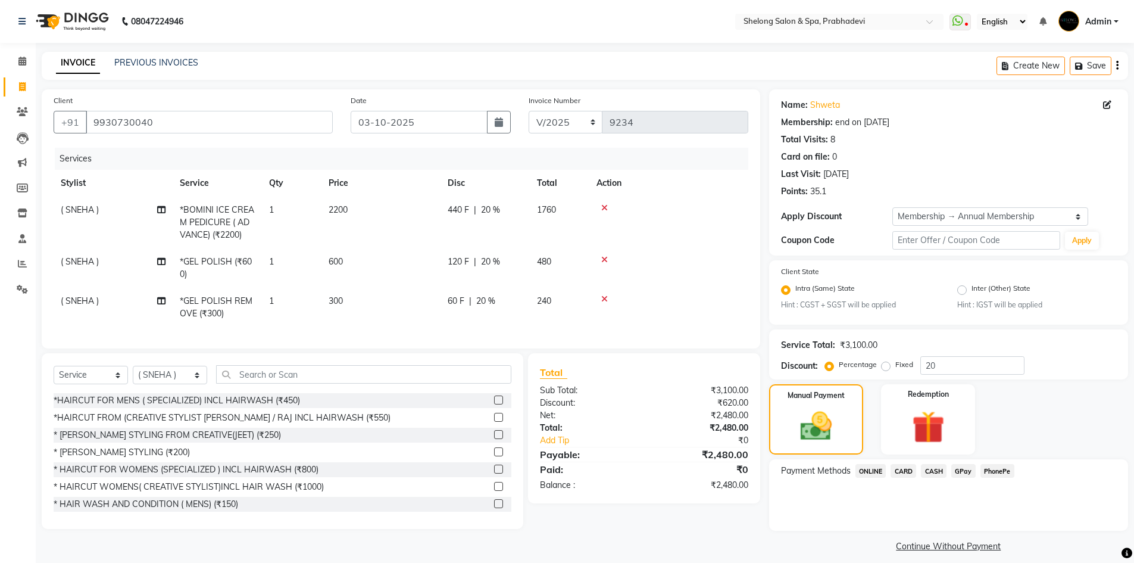
click at [969, 465] on span "GPay" at bounding box center [963, 471] width 24 height 14
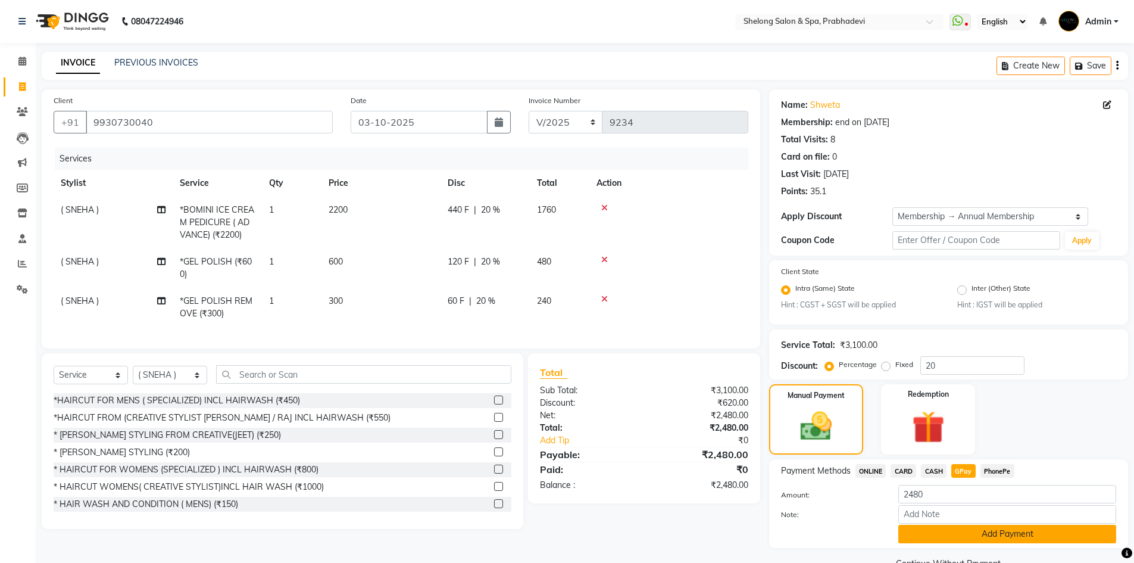
click at [963, 529] on button "Add Payment" at bounding box center [1007, 533] width 218 height 18
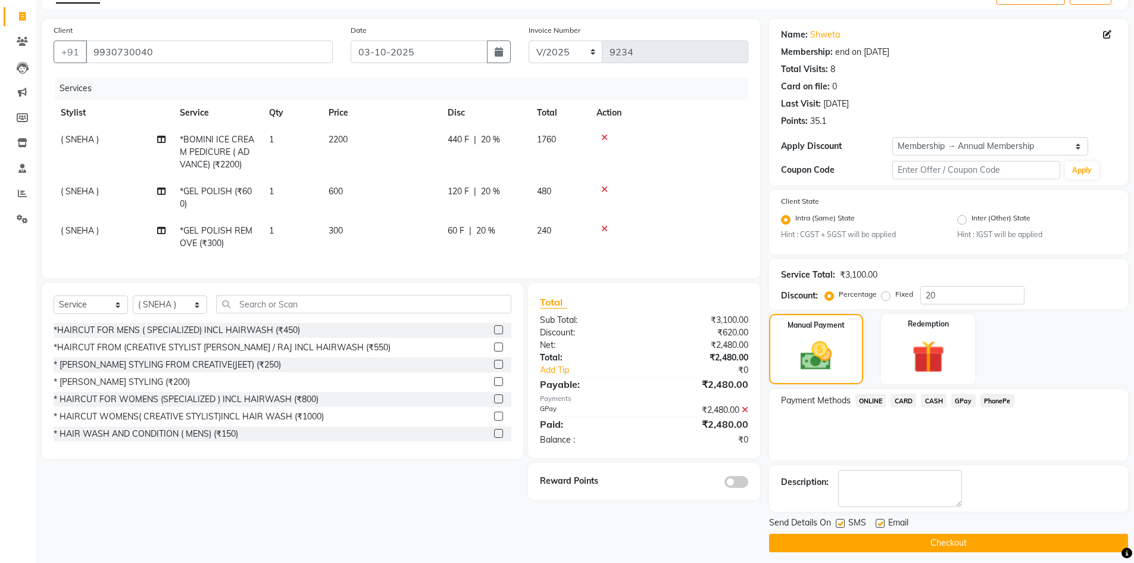
scroll to position [77, 0]
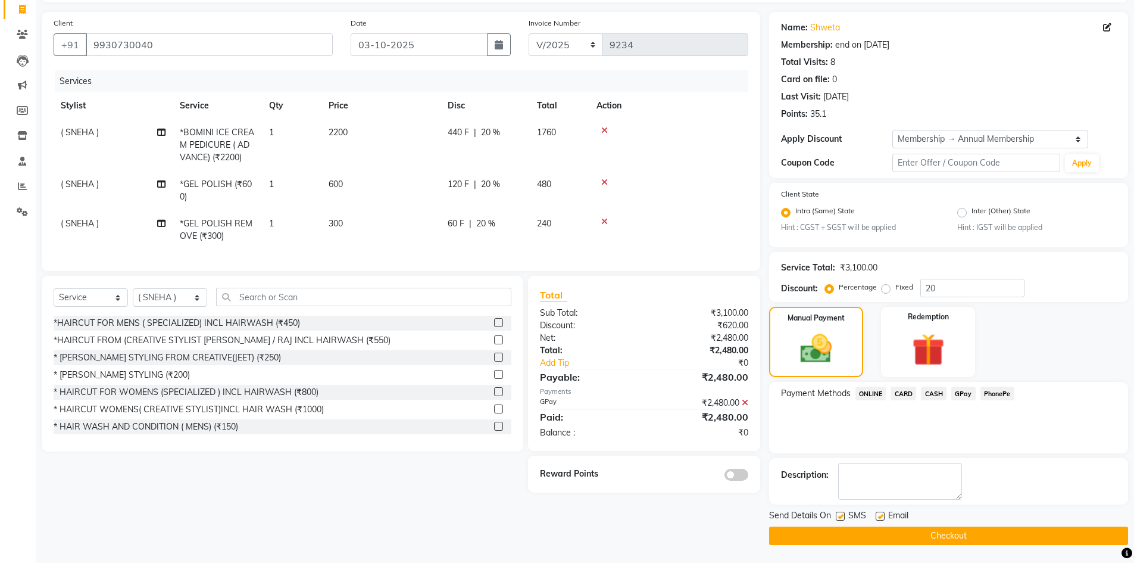
click at [735, 480] on span at bounding box center [737, 475] width 24 height 12
click at [748, 476] on input "checkbox" at bounding box center [748, 476] width 0 height 0
click at [926, 531] on button "Checkout" at bounding box center [948, 535] width 359 height 18
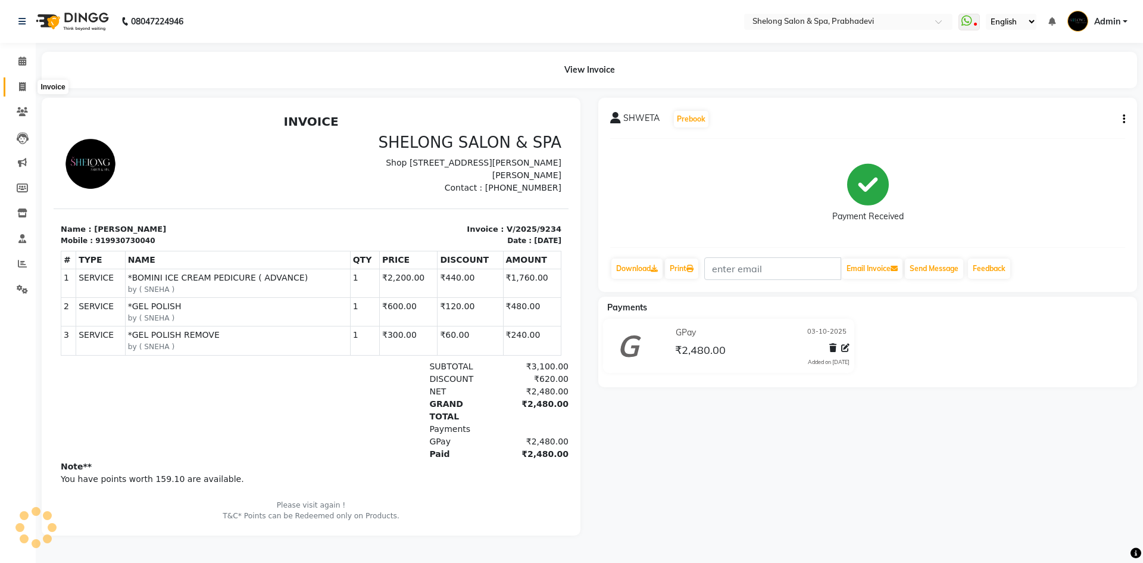
click at [20, 82] on icon at bounding box center [22, 86] width 7 height 9
select select "service"
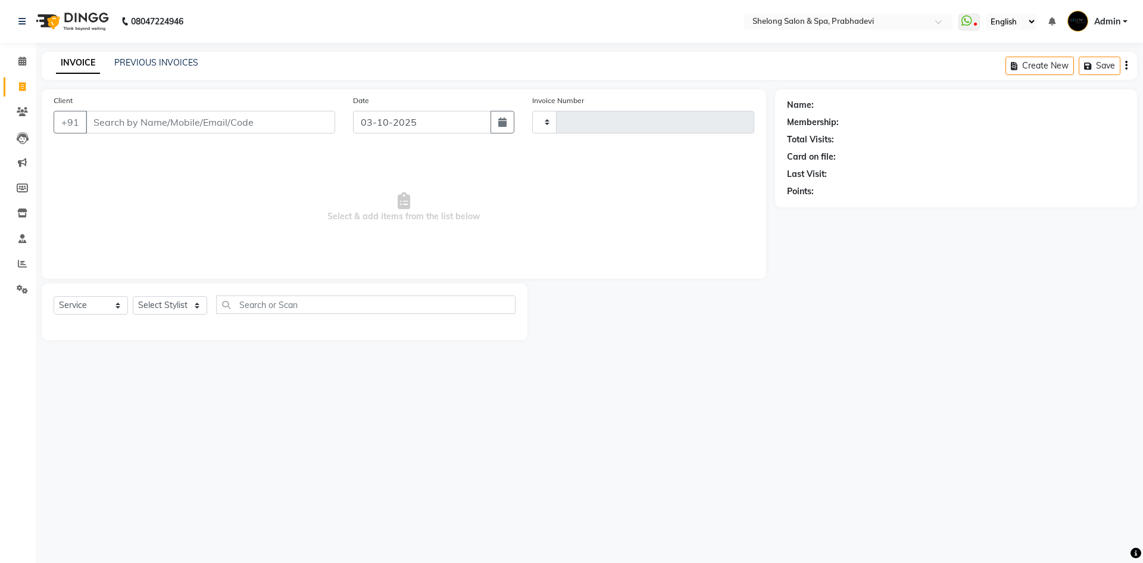
type input "9235"
select select "3475"
select select "16092"
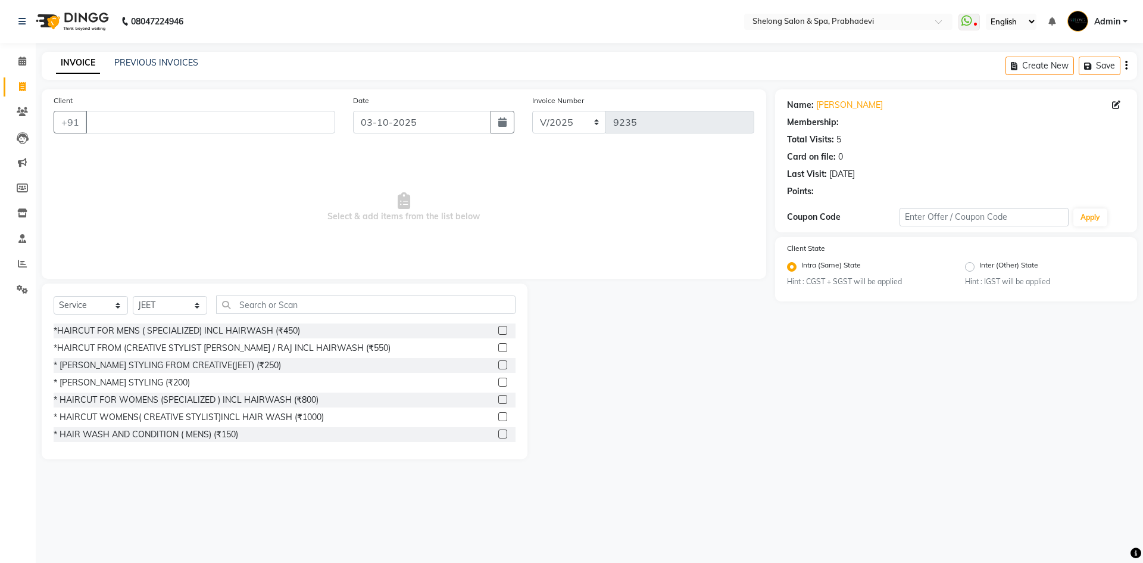
select select "1: Object"
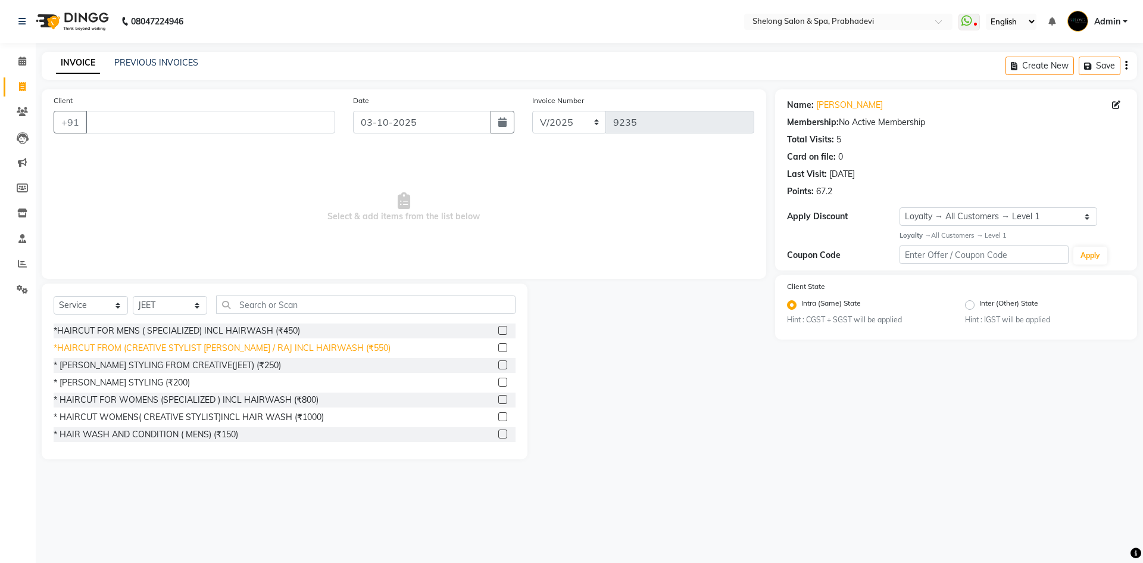
click at [197, 349] on div "*HAIRCUT FROM (CREATIVE STYLIST [PERSON_NAME] / RAJ INCL HAIRWASH (₹550)" at bounding box center [222, 348] width 337 height 13
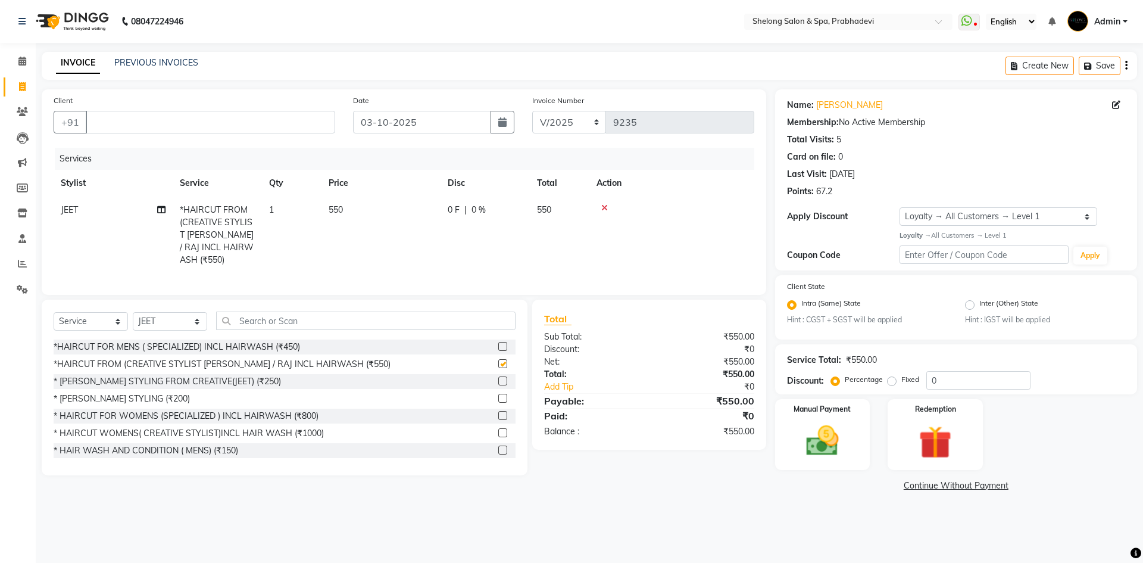
checkbox input "false"
click at [146, 318] on select "Select Stylist ( [PERSON_NAME] ) ( [PERSON_NAME] ) [PERSON_NAME] fojdur [PERSON…" at bounding box center [170, 321] width 74 height 18
select select "24970"
click at [133, 312] on select "Select Stylist ( [PERSON_NAME] ) ( [PERSON_NAME] ) [PERSON_NAME] fojdur [PERSON…" at bounding box center [170, 321] width 74 height 18
click at [150, 395] on div "* [PERSON_NAME] STYLING (₹200)" at bounding box center [122, 398] width 136 height 13
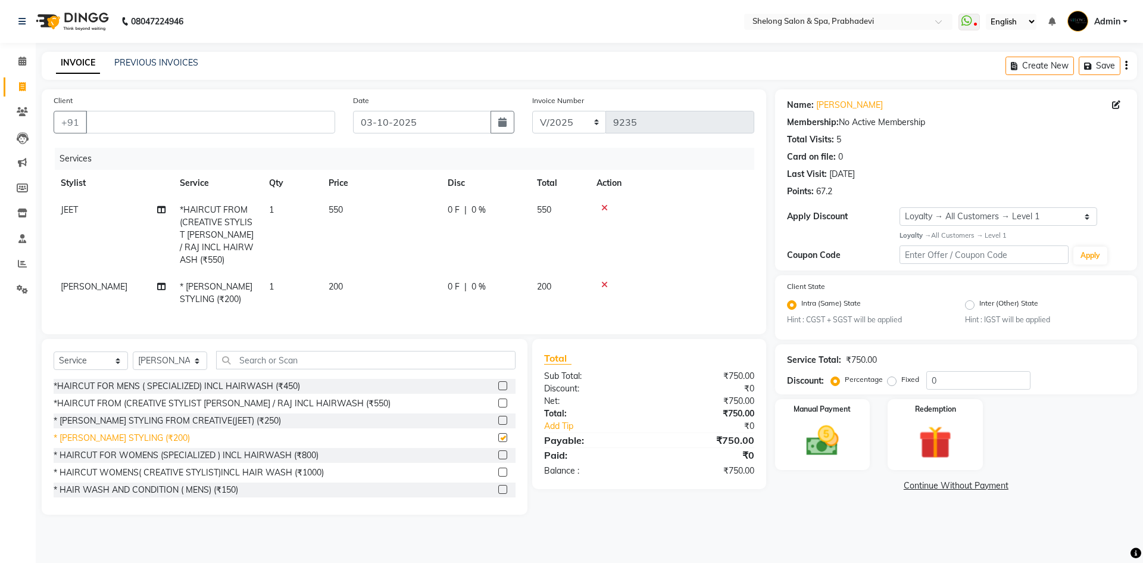
checkbox input "false"
click at [286, 118] on input "Client" at bounding box center [210, 122] width 249 height 23
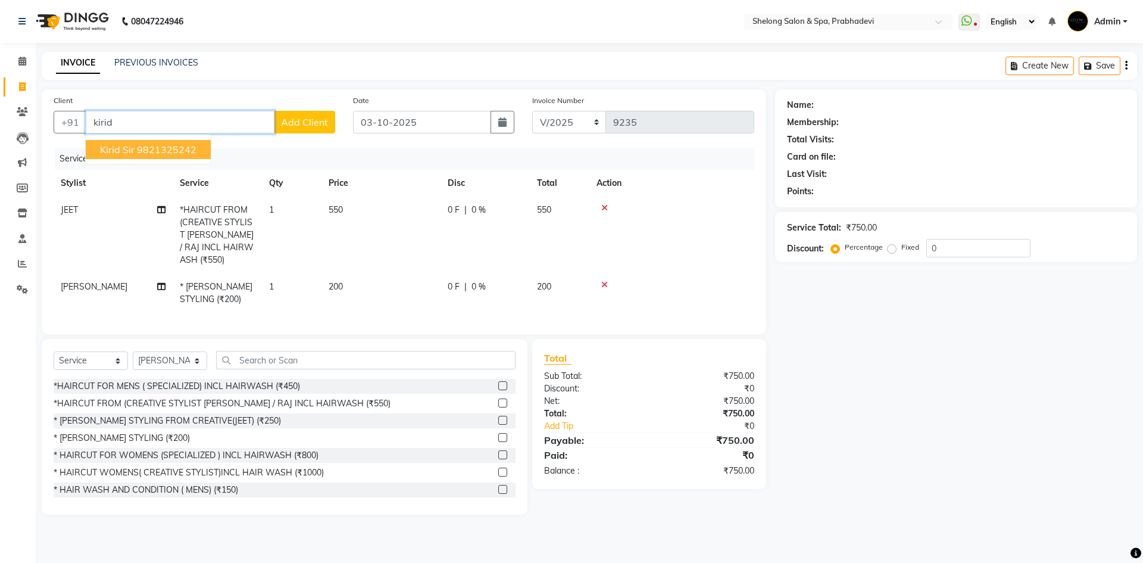
drag, startPoint x: 165, startPoint y: 146, endPoint x: 180, endPoint y: 145, distance: 14.9
click at [165, 146] on ngb-highlight "9821325242" at bounding box center [167, 149] width 60 height 12
type input "9821325242"
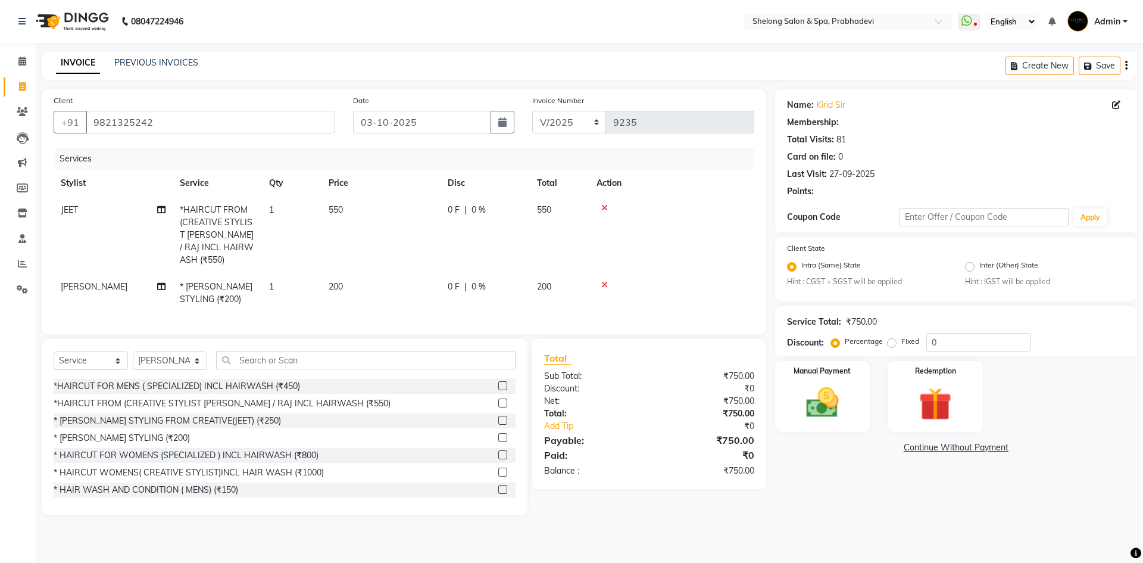
type input "20"
select select "2: Object"
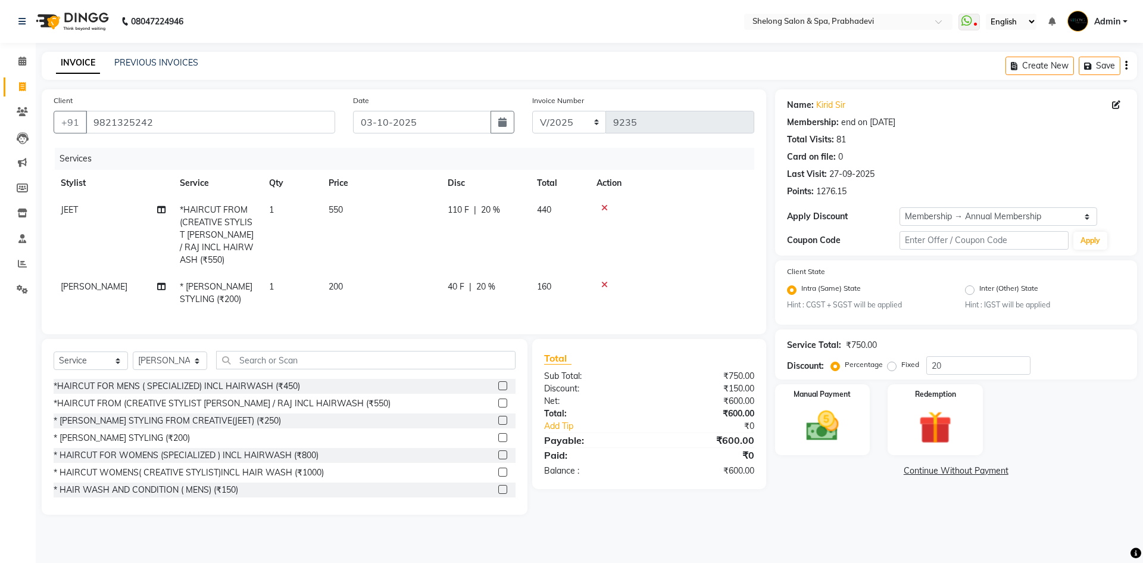
click at [600, 280] on div at bounding box center [672, 284] width 151 height 8
click at [605, 280] on icon at bounding box center [604, 284] width 7 height 8
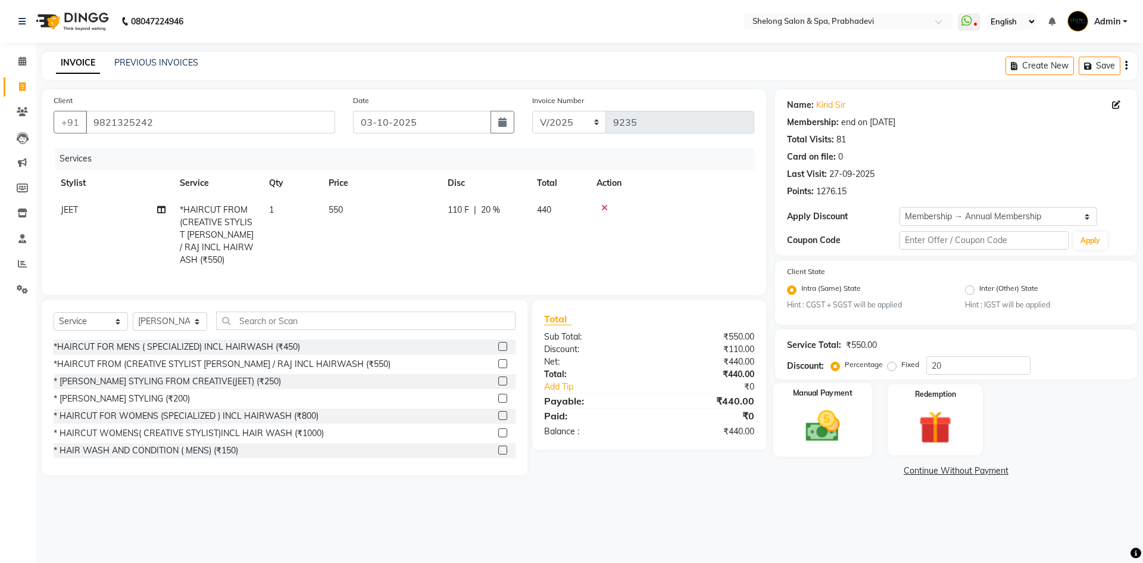
click at [839, 408] on img at bounding box center [822, 426] width 55 height 39
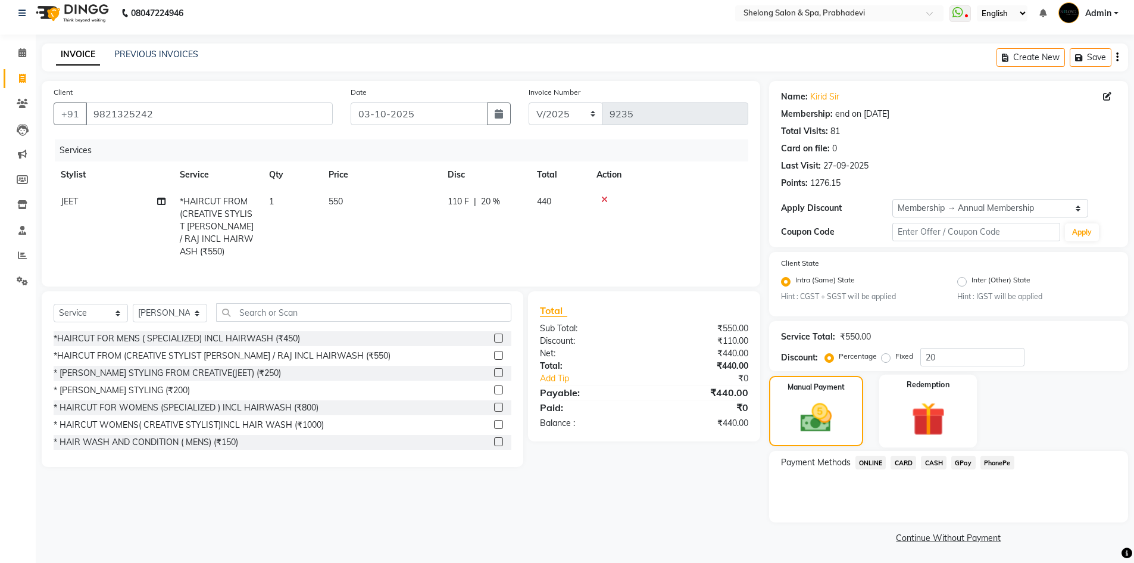
scroll to position [10, 0]
click at [926, 460] on span "CASH" at bounding box center [934, 461] width 26 height 14
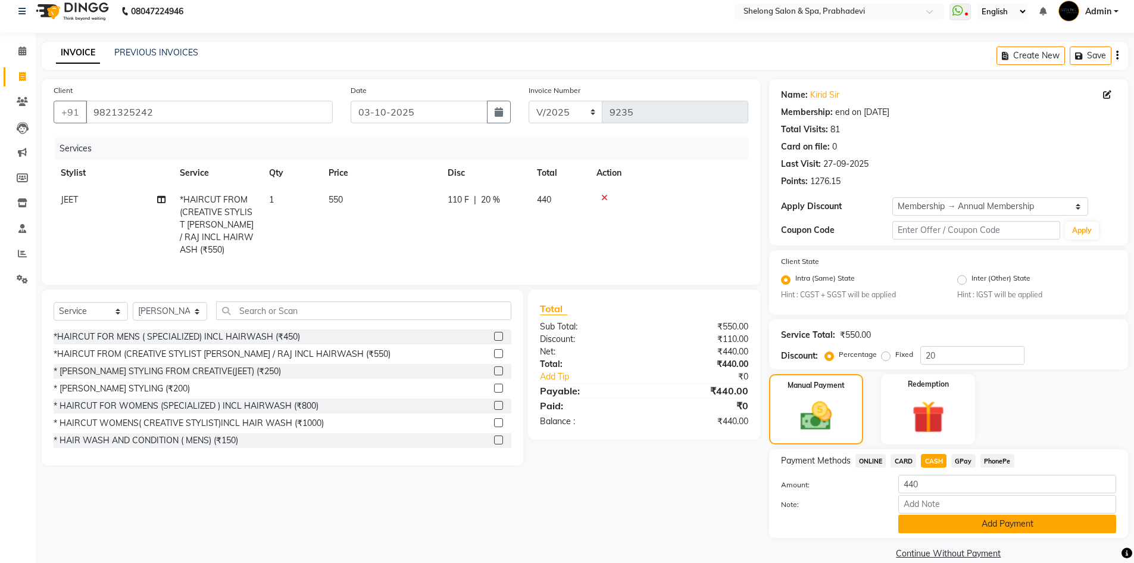
click at [924, 524] on button "Add Payment" at bounding box center [1007, 523] width 218 height 18
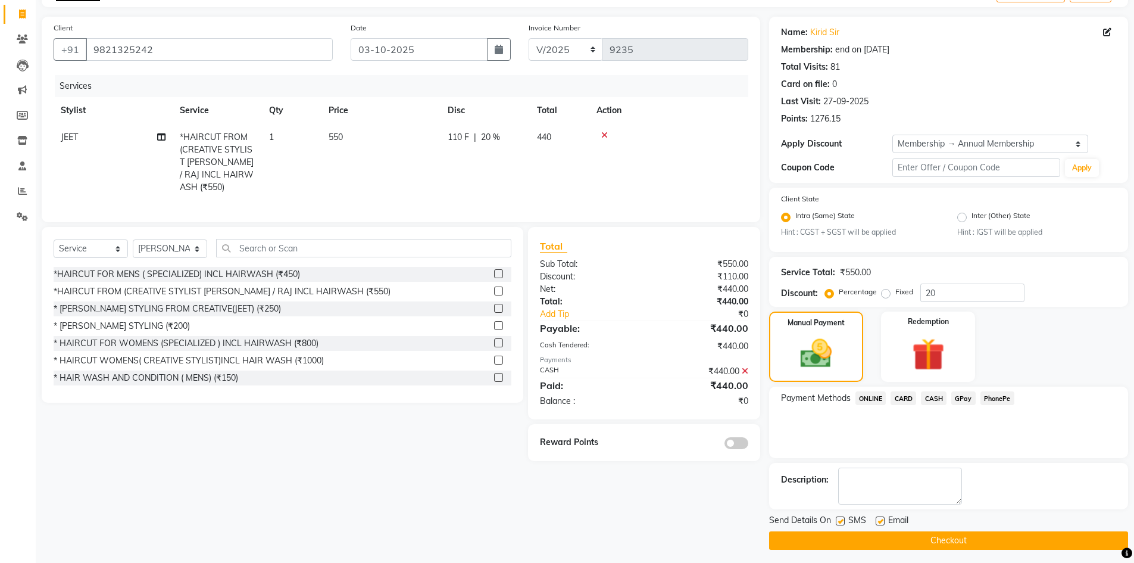
scroll to position [77, 0]
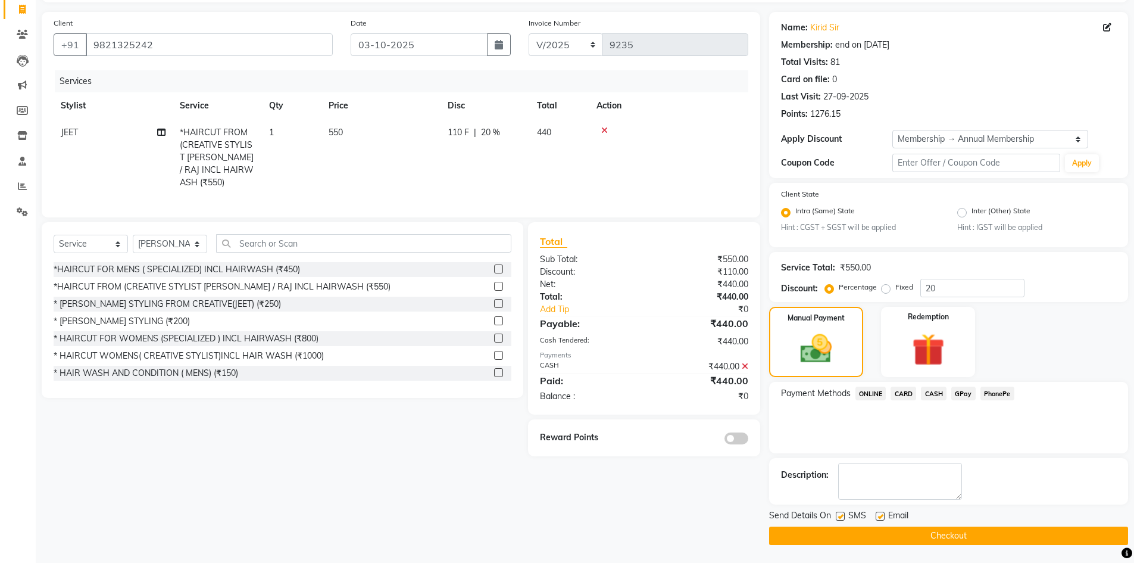
click at [951, 532] on button "Checkout" at bounding box center [948, 535] width 359 height 18
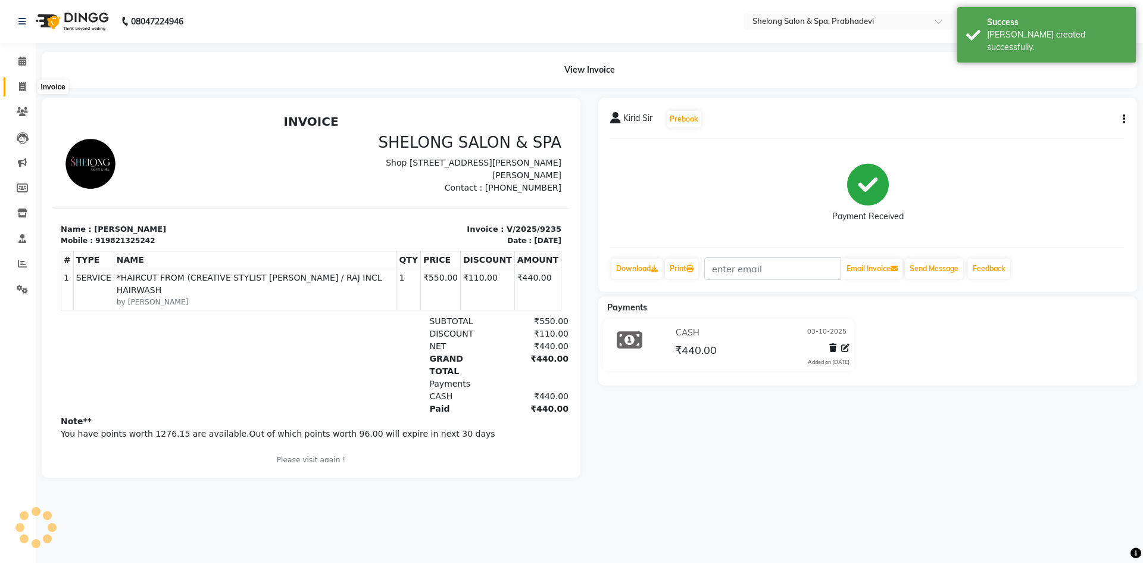
click at [23, 80] on span at bounding box center [22, 87] width 21 height 14
select select "service"
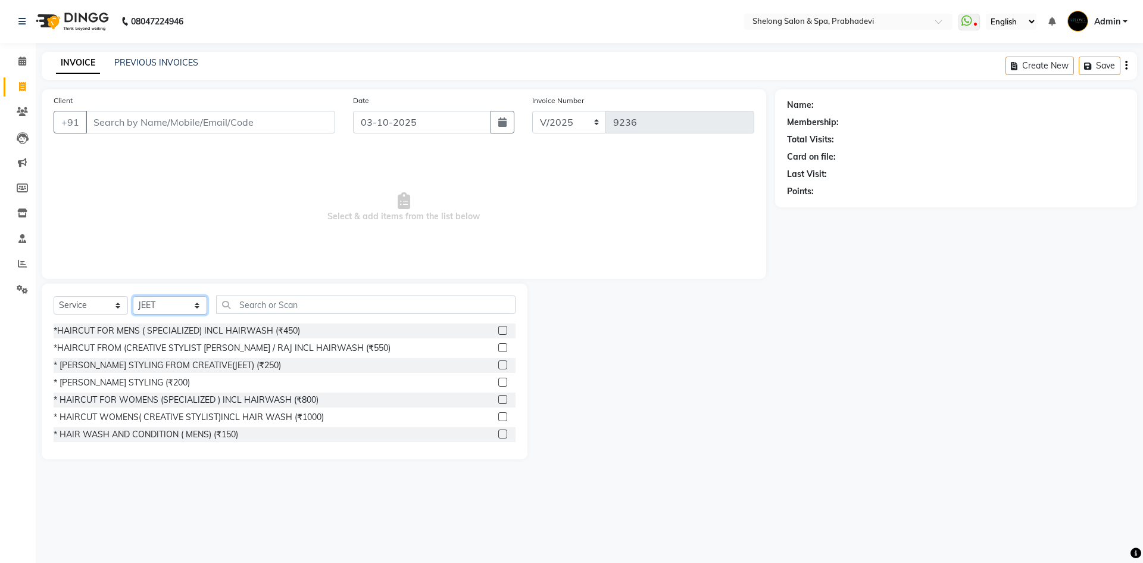
click at [182, 310] on select "Select Stylist ( [PERSON_NAME] ) ( [PERSON_NAME] ) [PERSON_NAME] fojdur [PERSON…" at bounding box center [170, 305] width 74 height 18
select select "31386"
click at [133, 296] on select "Select Stylist ( [PERSON_NAME] ) ( [PERSON_NAME] ) [PERSON_NAME] fojdur [PERSON…" at bounding box center [170, 305] width 74 height 18
click at [264, 305] on input "text" at bounding box center [365, 304] width 299 height 18
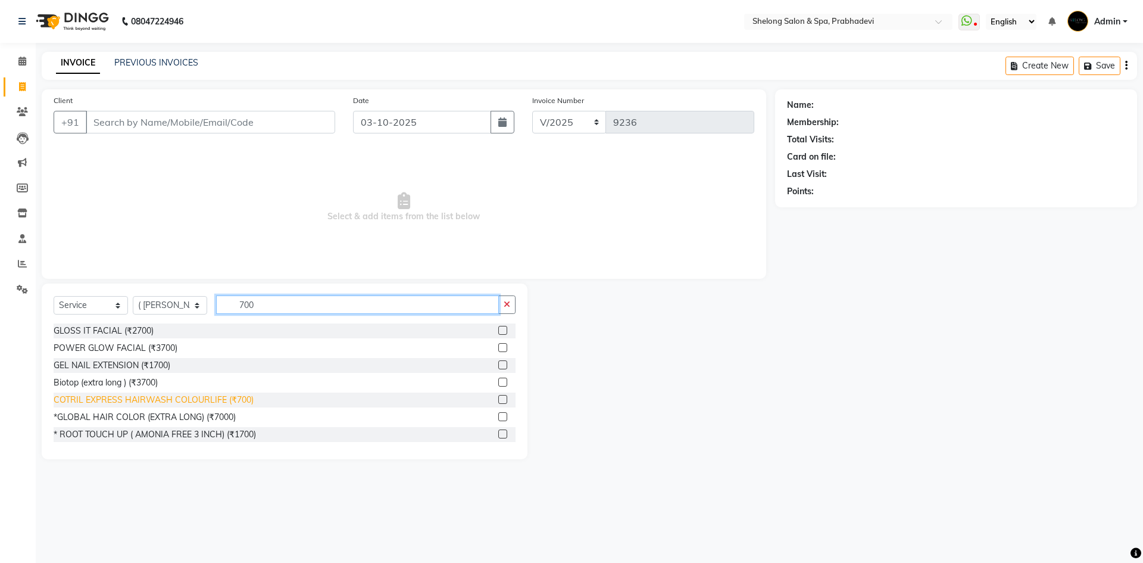
type input "700"
click at [110, 398] on div "COTRIL EXPRESS HAIRWASH COLOURLIFE (₹700)" at bounding box center [154, 400] width 200 height 13
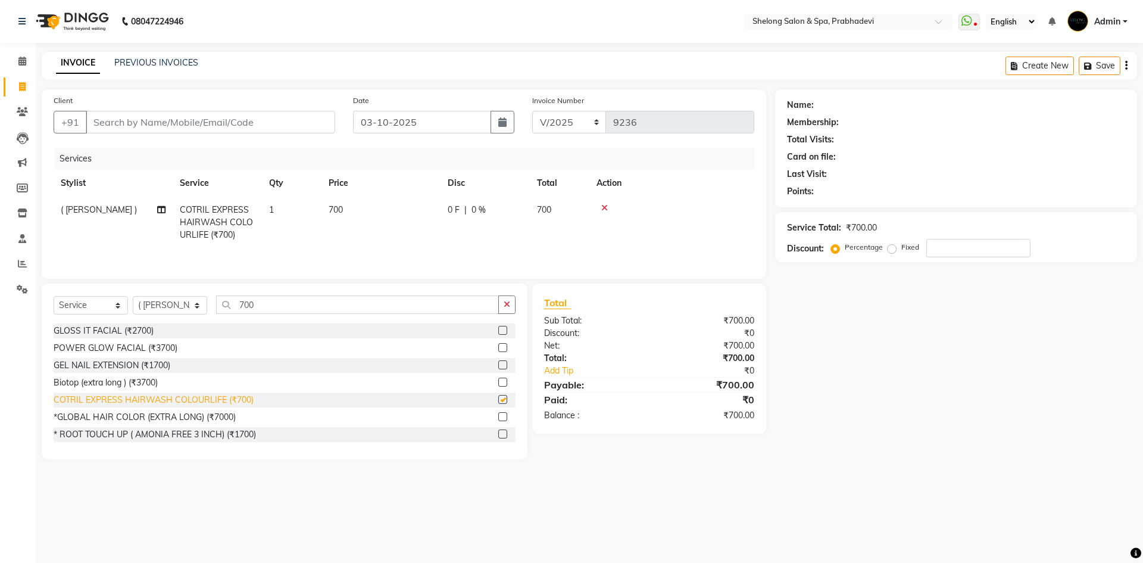
checkbox input "false"
click at [268, 299] on input "700" at bounding box center [357, 304] width 283 height 18
type input "7"
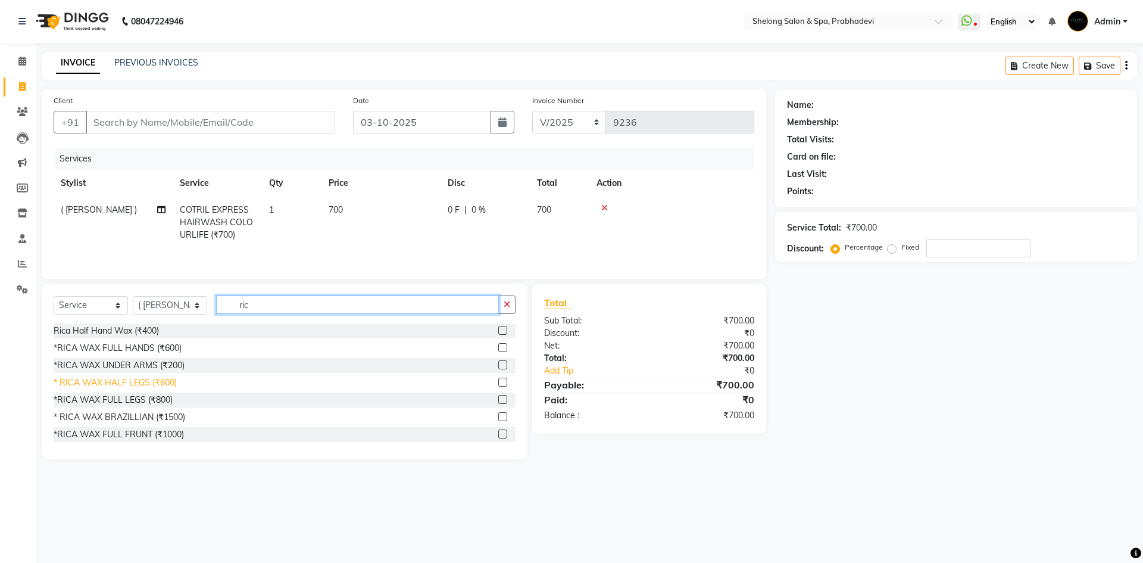
type input "ric"
click at [131, 383] on div "* RICA WAX HALF LEGS (₹600)" at bounding box center [115, 382] width 123 height 13
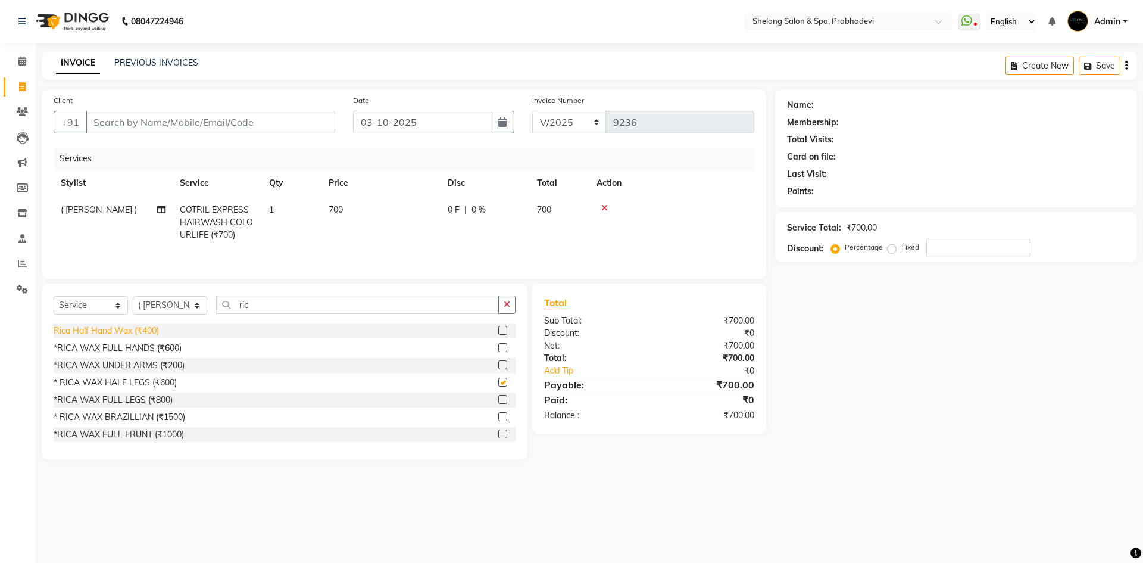
checkbox input "false"
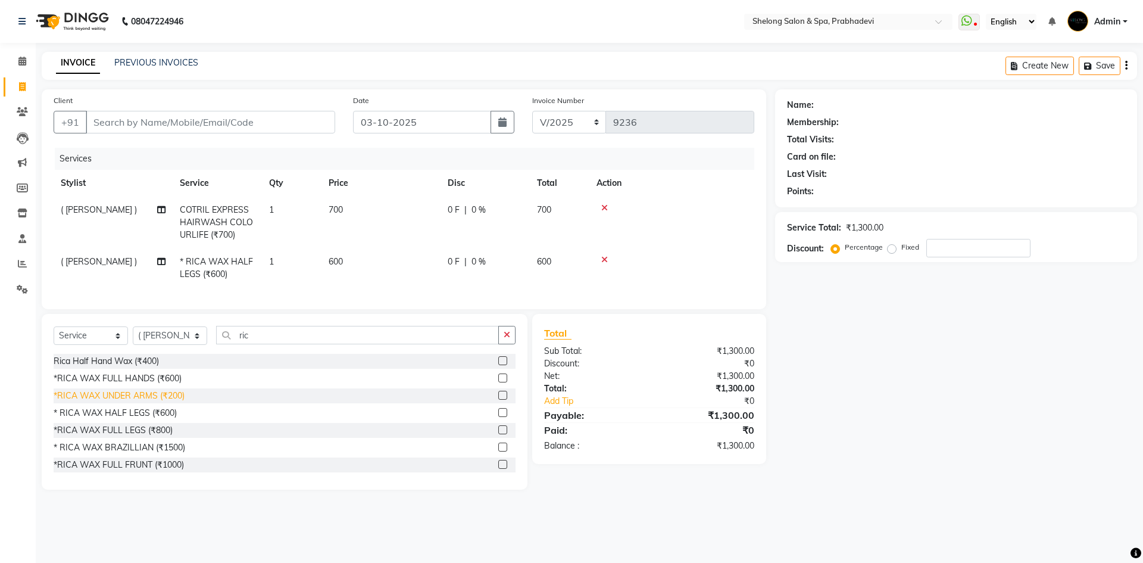
click at [139, 402] on div "*RICA WAX UNDER ARMS (₹200)" at bounding box center [119, 395] width 131 height 13
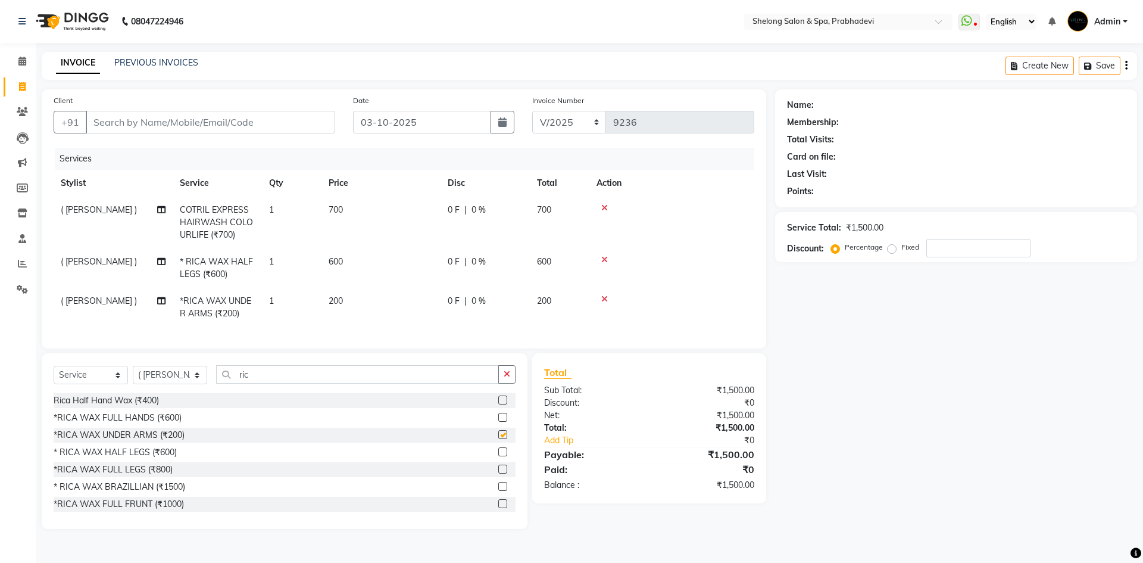
checkbox input "false"
click at [364, 381] on input "ric" at bounding box center [357, 374] width 283 height 18
type input "r"
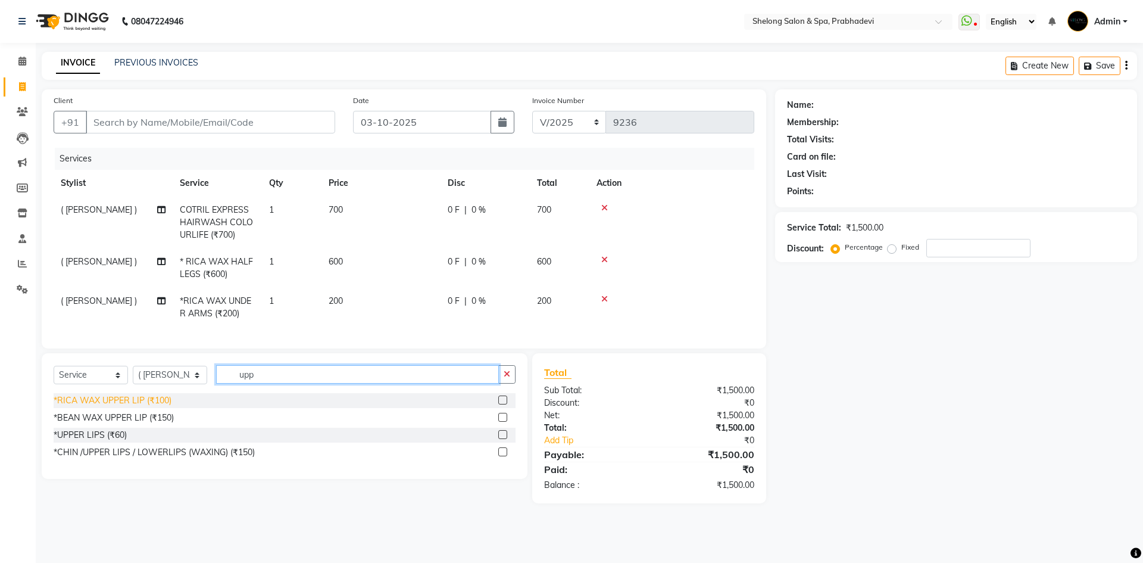
type input "upp"
click at [135, 407] on div "*RICA WAX UPPER LIP (₹100)" at bounding box center [113, 400] width 118 height 13
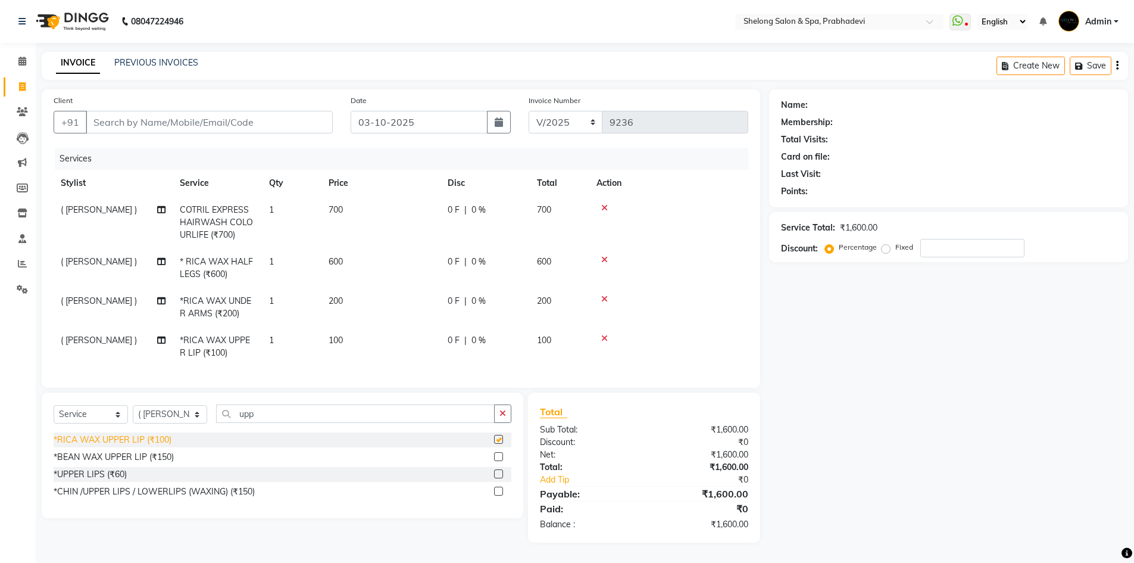
checkbox input "false"
click at [505, 417] on icon "button" at bounding box center [502, 413] width 7 height 8
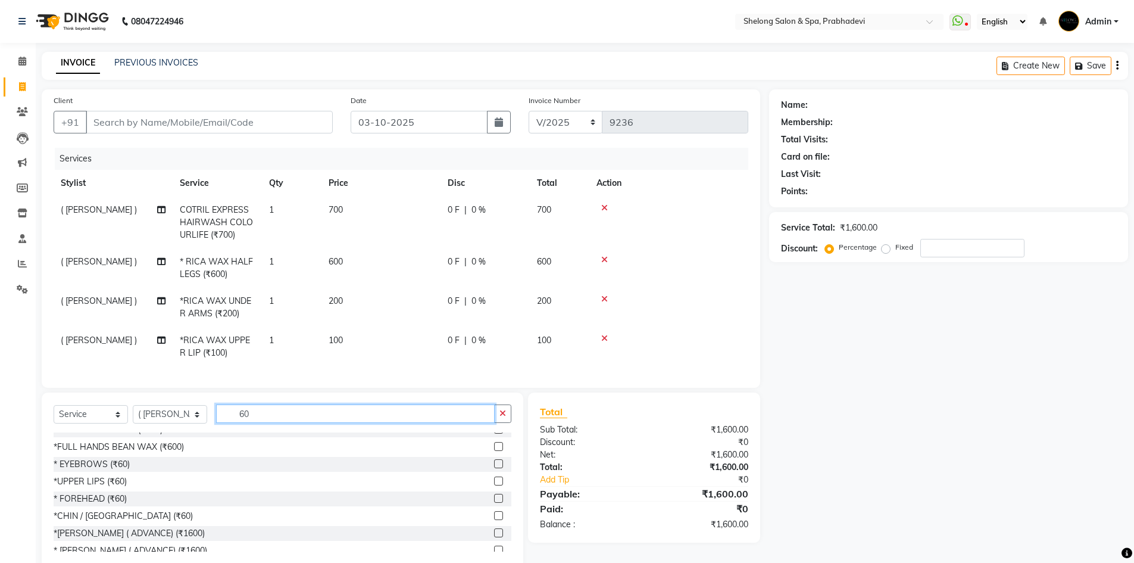
scroll to position [417, 0]
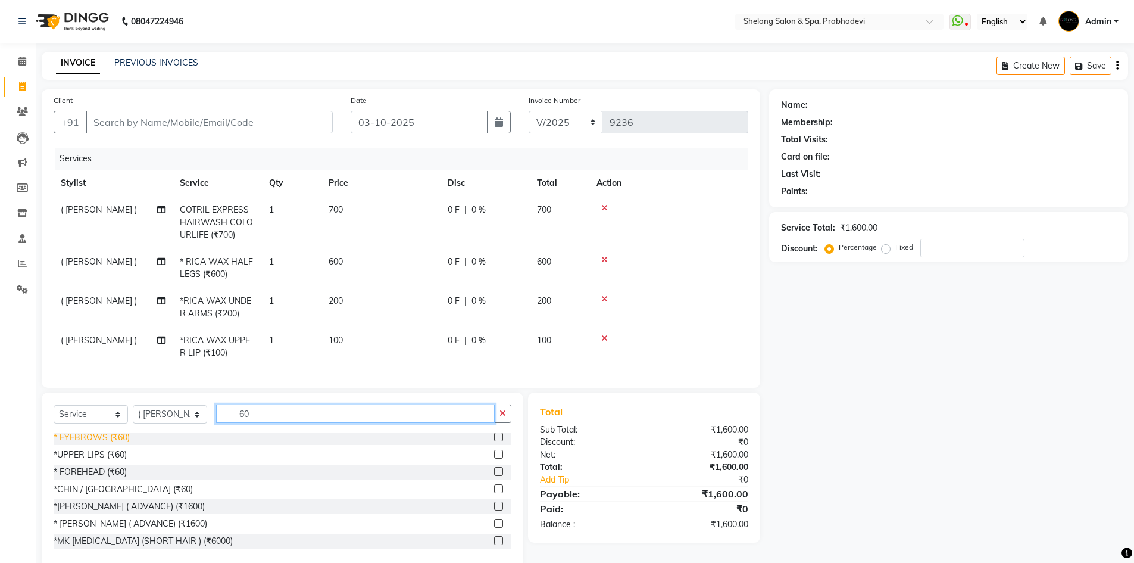
type input "60"
click at [99, 442] on div "* EYEBROWS (₹60)" at bounding box center [92, 437] width 76 height 13
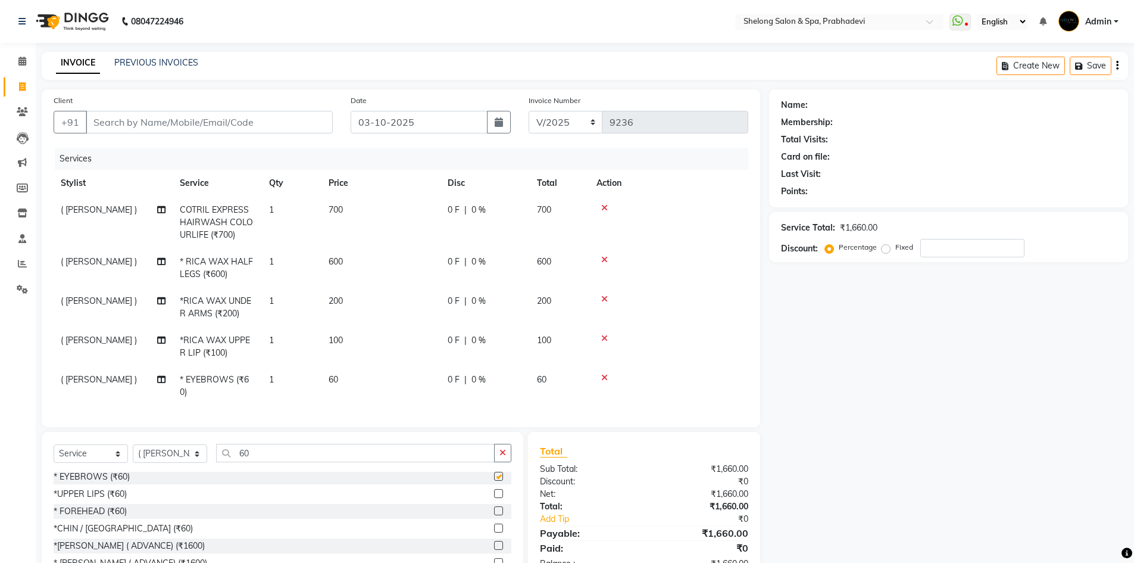
checkbox input "false"
click at [507, 459] on button "button" at bounding box center [502, 453] width 17 height 18
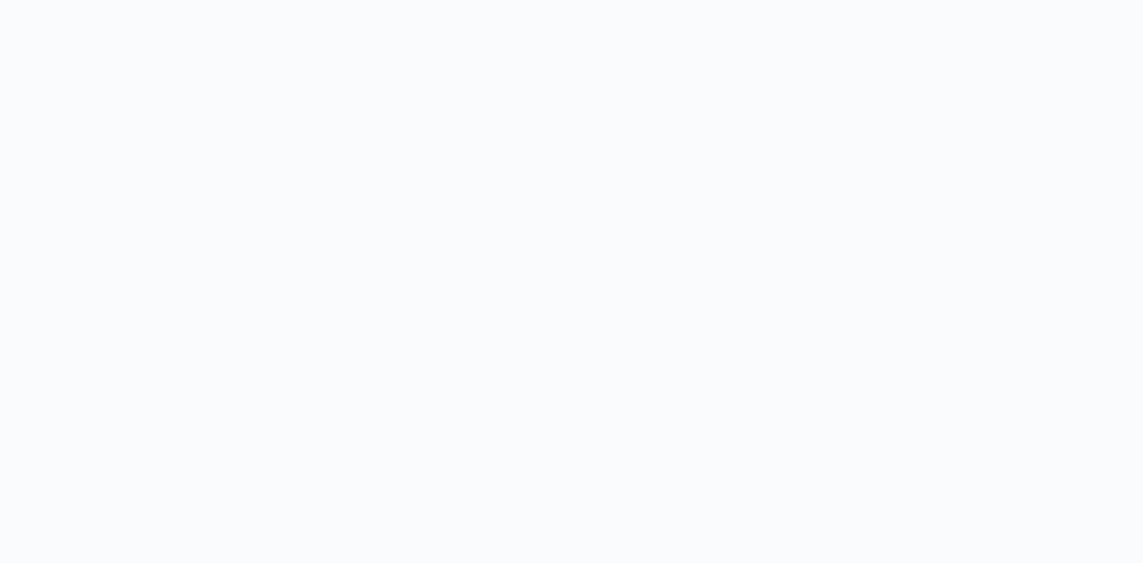
select select "service"
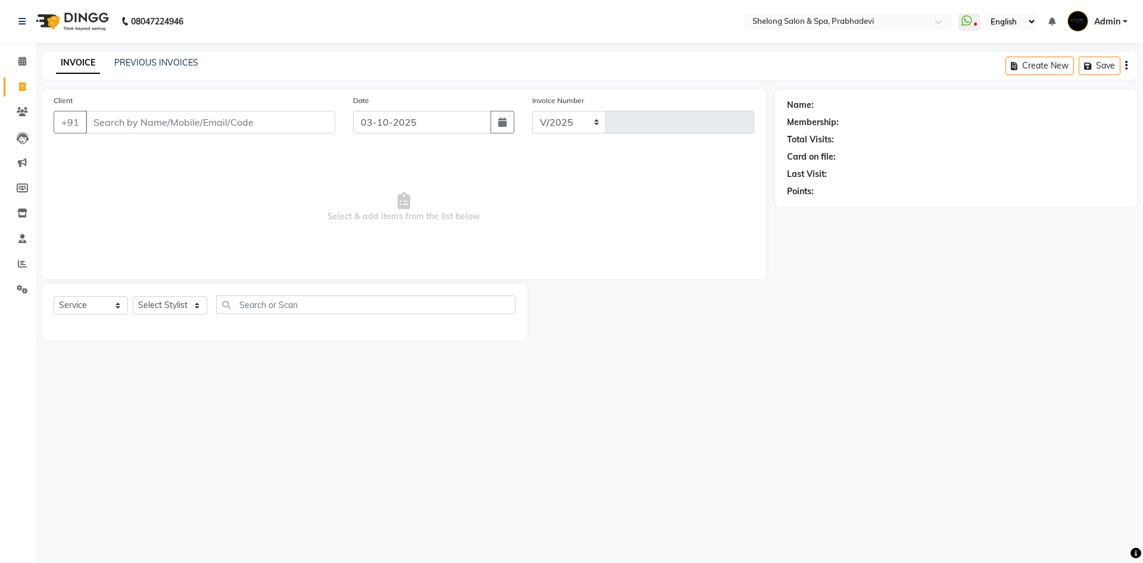
select select "3475"
type input "9236"
select select "16092"
